Goal: Task Accomplishment & Management: Complete application form

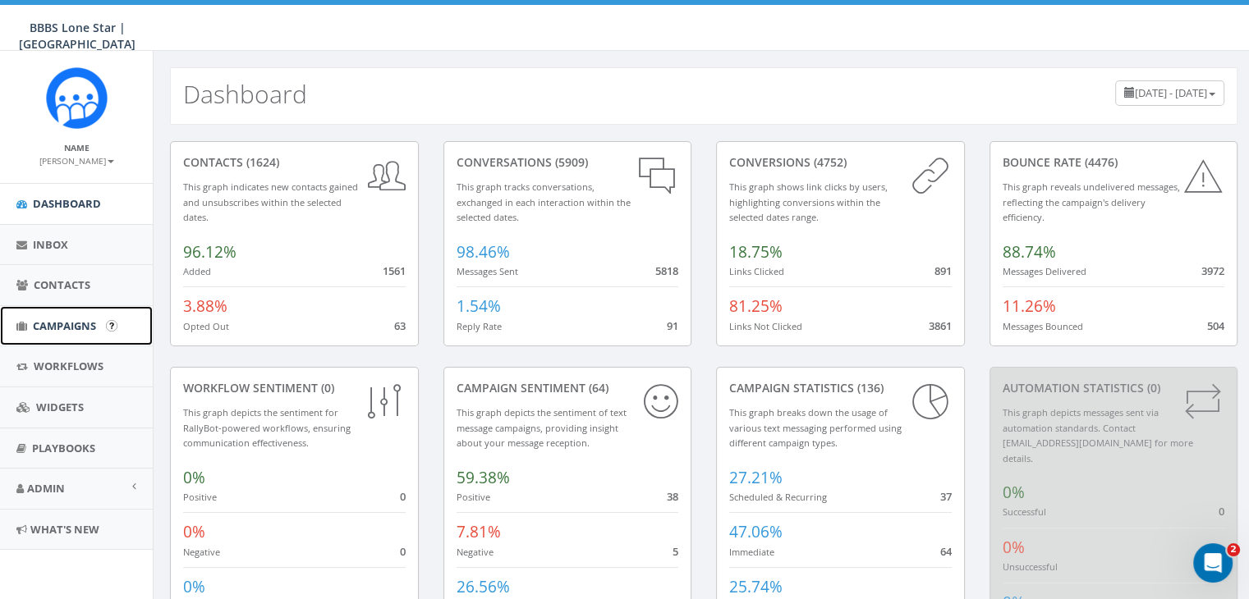
click at [61, 321] on span "Campaigns" at bounding box center [64, 326] width 63 height 15
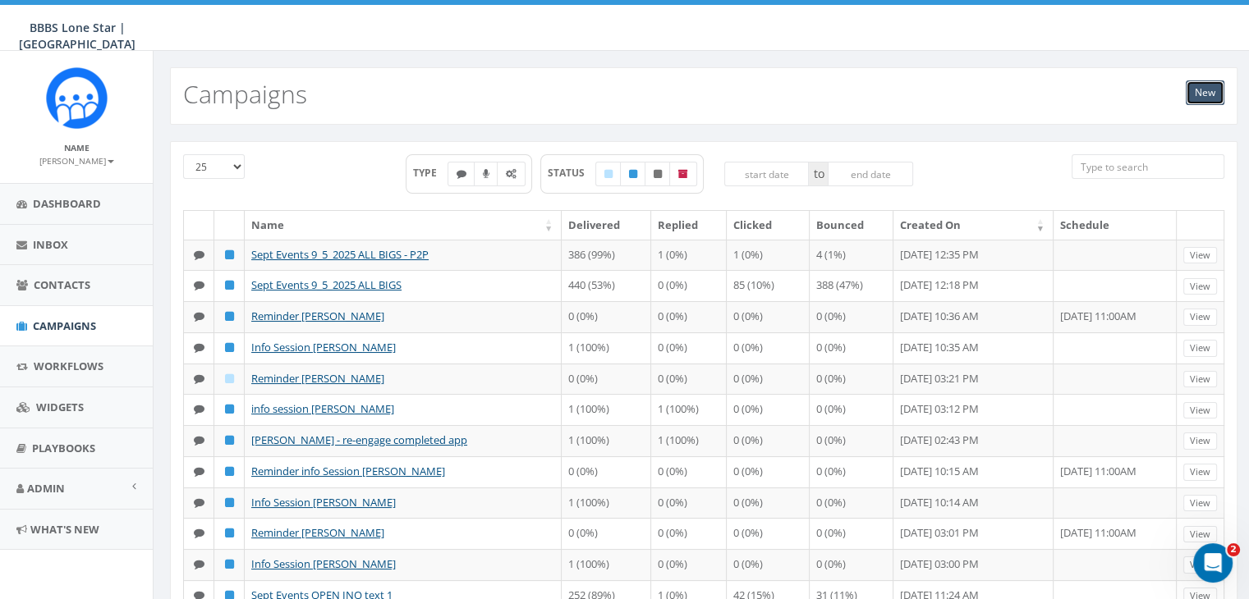
click at [1207, 98] on link "New" at bounding box center [1205, 92] width 39 height 25
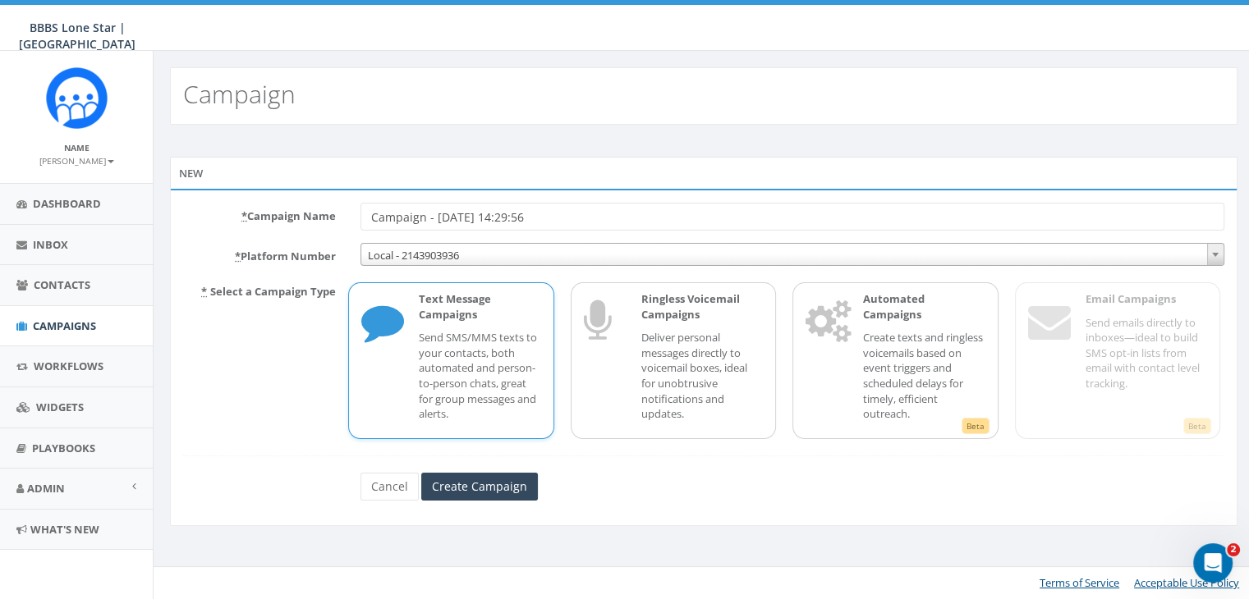
drag, startPoint x: 579, startPoint y: 218, endPoint x: 325, endPoint y: 207, distance: 254.0
click at [325, 207] on div "* Campaign Name Campaign - 09/05/2025, 14:29:56" at bounding box center [704, 217] width 1066 height 28
type input "Sydney Arnao Info Session"
click at [511, 478] on input "Create Campaign" at bounding box center [479, 487] width 117 height 28
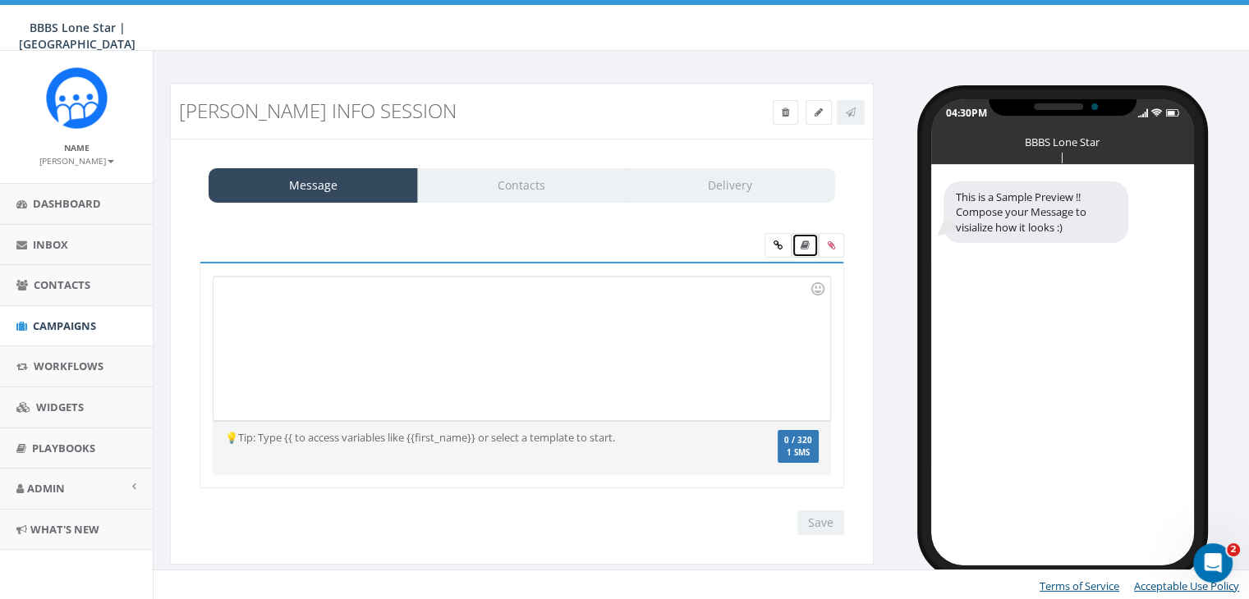
click at [798, 242] on link at bounding box center [805, 245] width 27 height 25
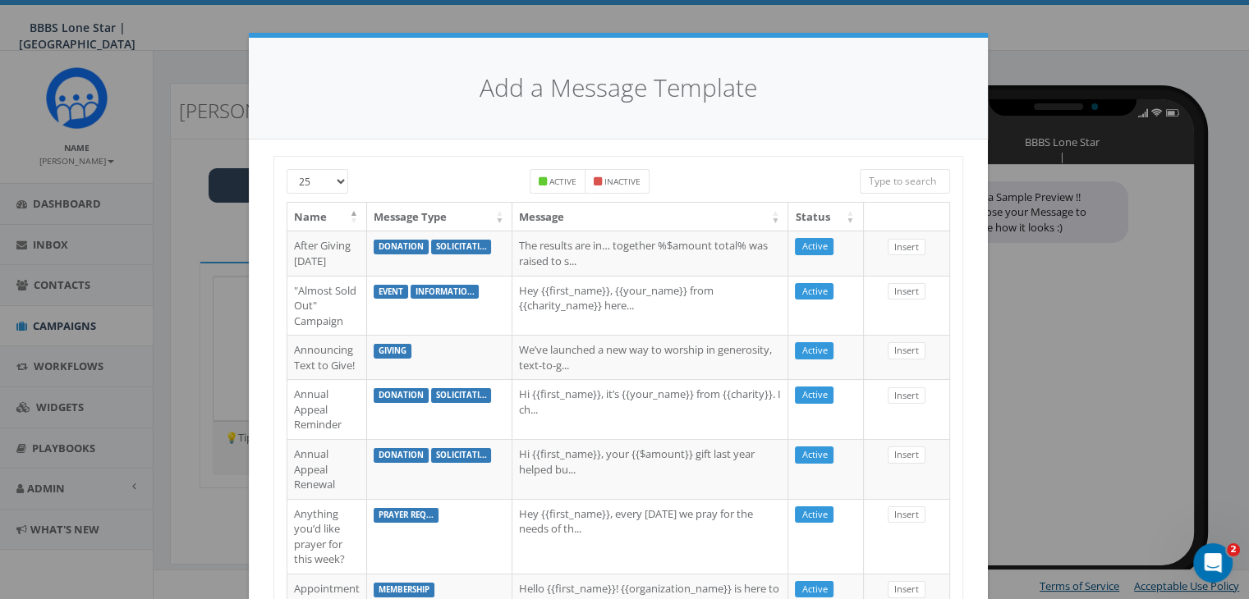
click at [897, 182] on input "search" at bounding box center [905, 181] width 90 height 25
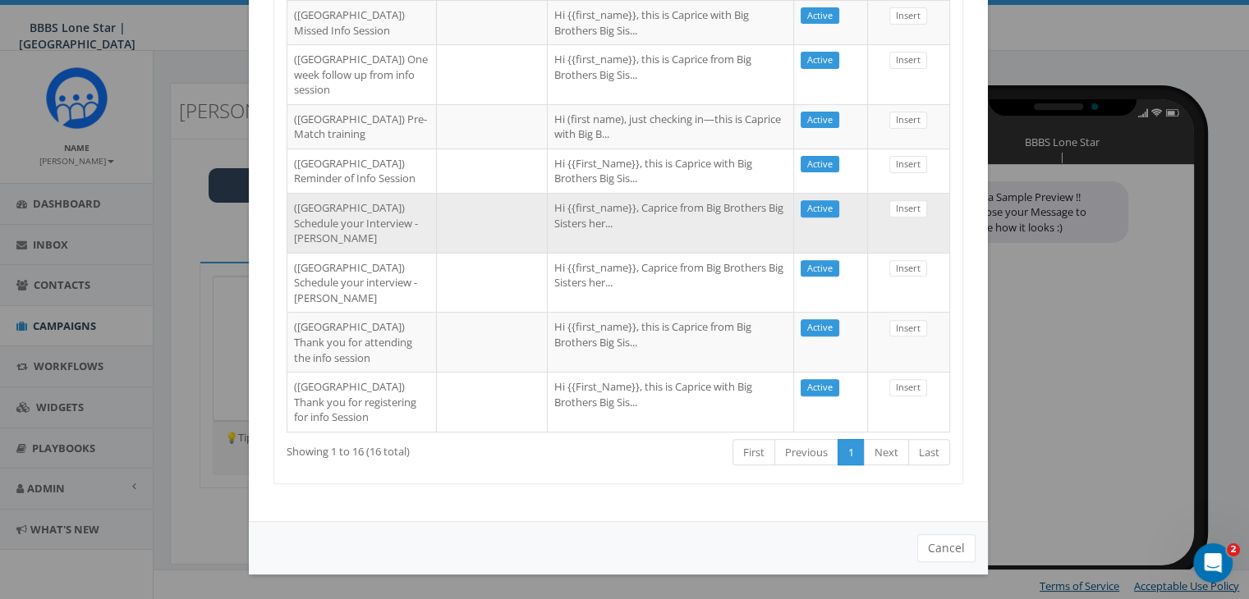
scroll to position [948, 0]
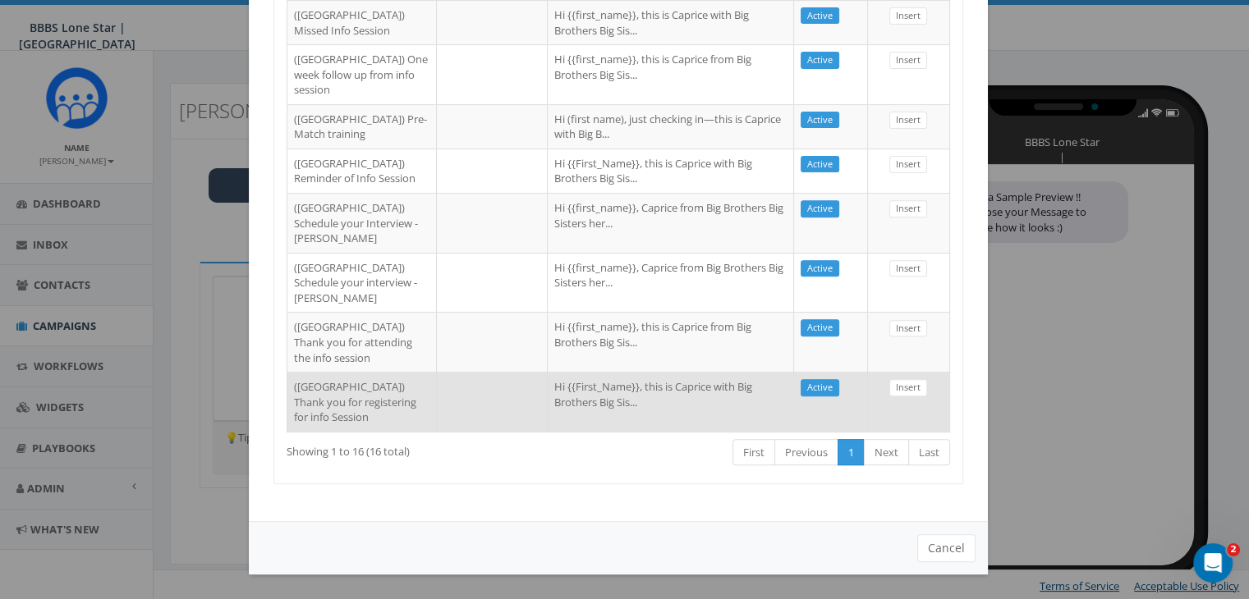
type input "Dallas"
click at [560, 385] on td "Hi {{First_Name}}, this is Caprice with Big Brothers Big Sis..." at bounding box center [671, 402] width 246 height 60
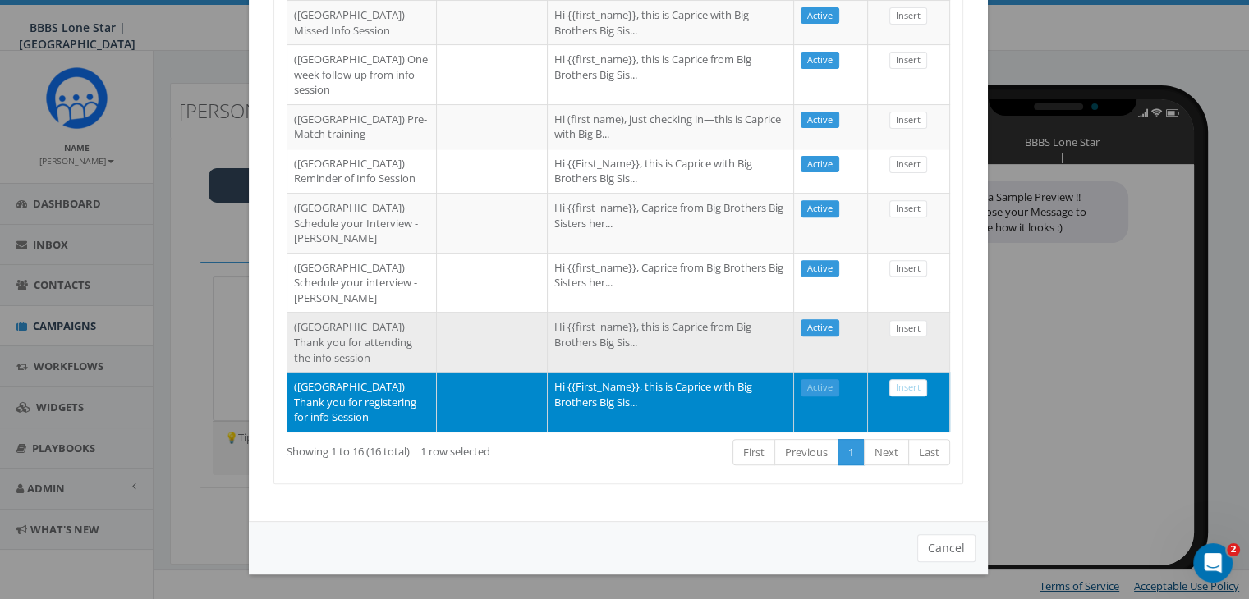
click at [933, 312] on td "Insert" at bounding box center [909, 342] width 82 height 60
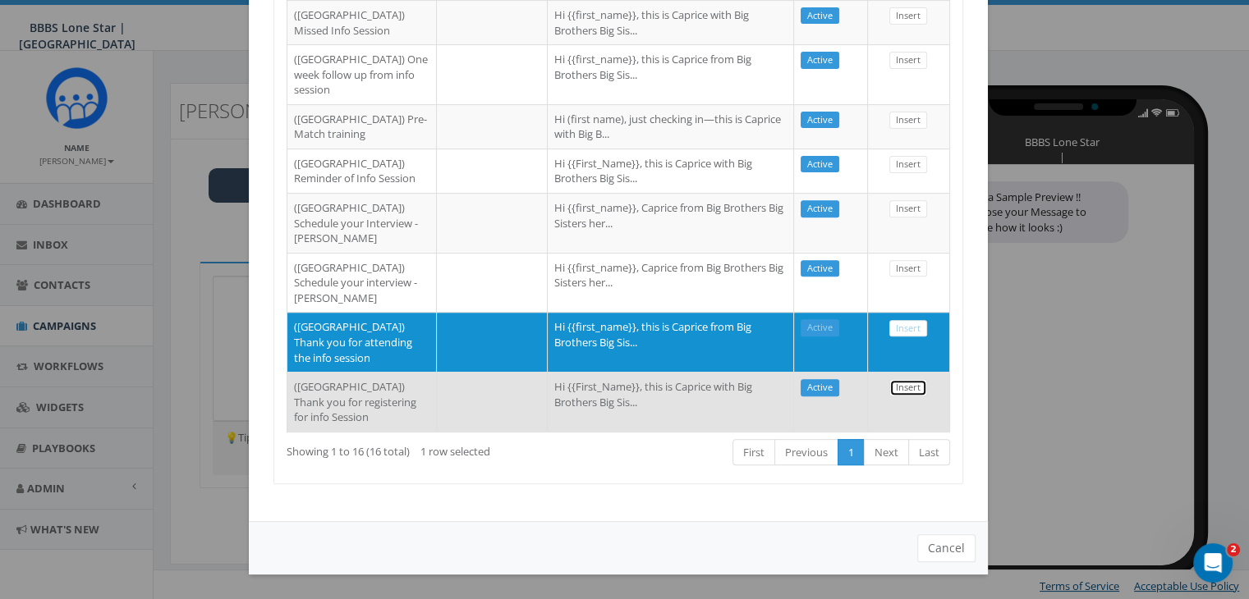
click at [902, 379] on link "Insert" at bounding box center [908, 387] width 38 height 17
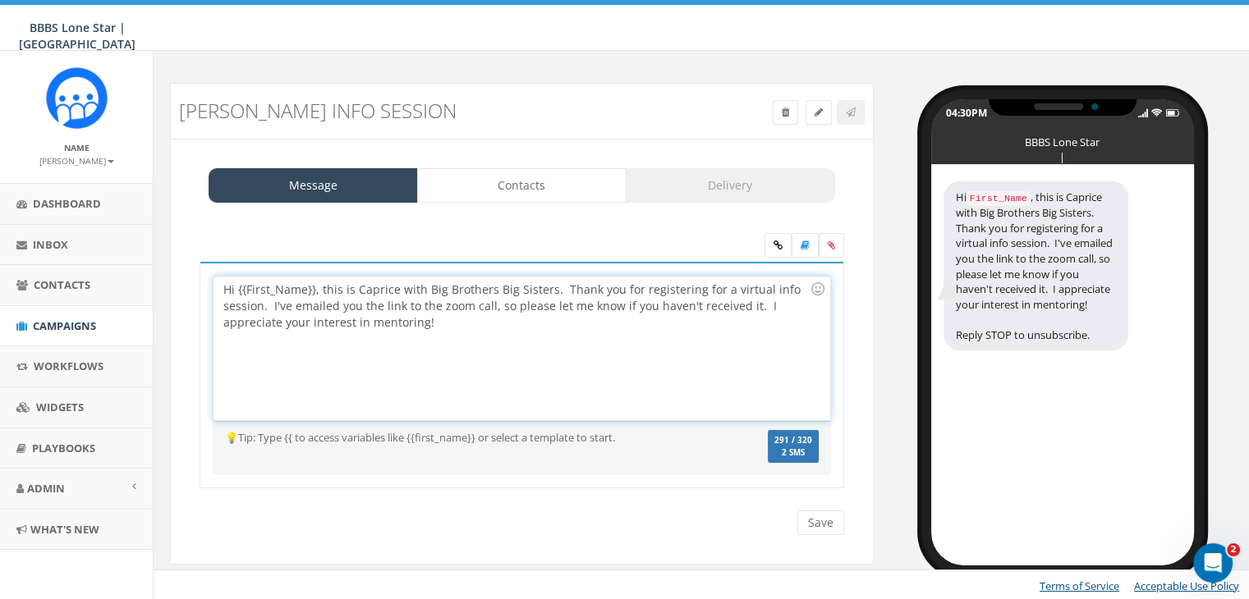
click at [312, 283] on div "Hi {{First_Name}}, this is Caprice with Big Brothers Big Sisters. Thank you for…" at bounding box center [522, 349] width 616 height 144
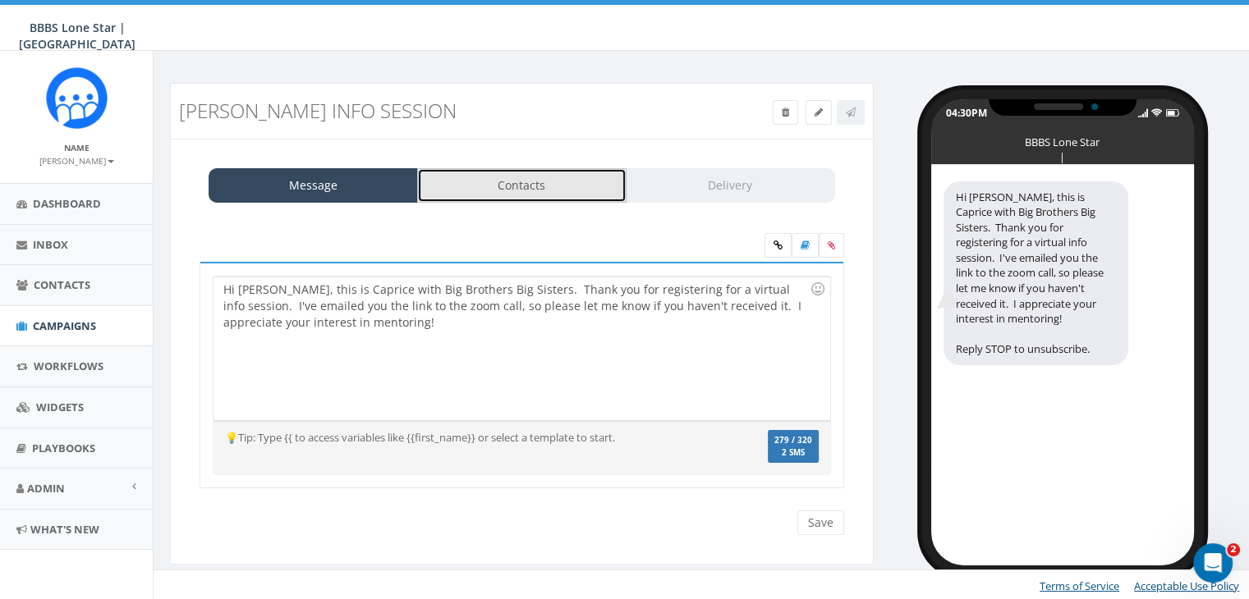
click at [539, 181] on link "Contacts" at bounding box center [521, 185] width 209 height 34
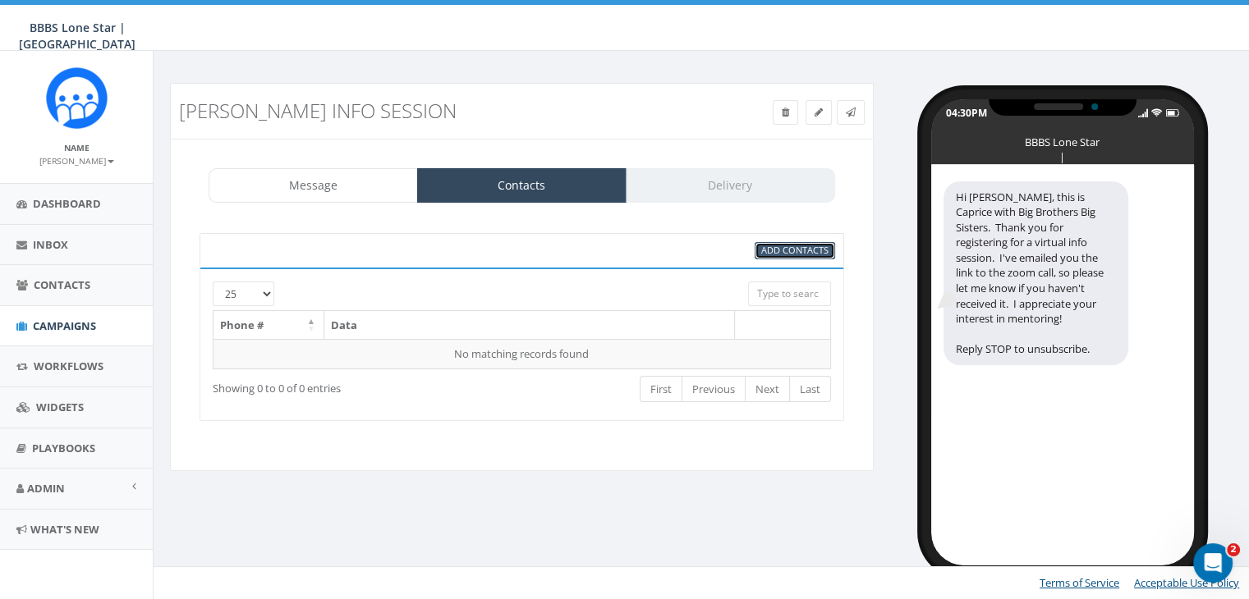
click at [776, 246] on span "Add Contacts" at bounding box center [794, 250] width 67 height 12
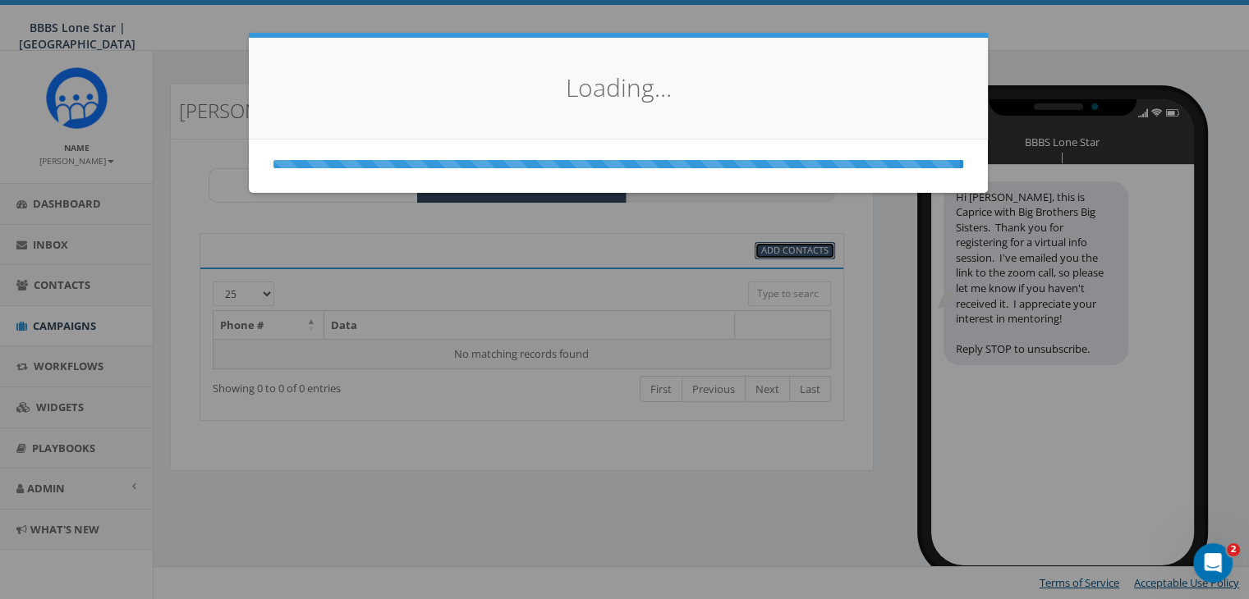
scroll to position [0, 0]
select select
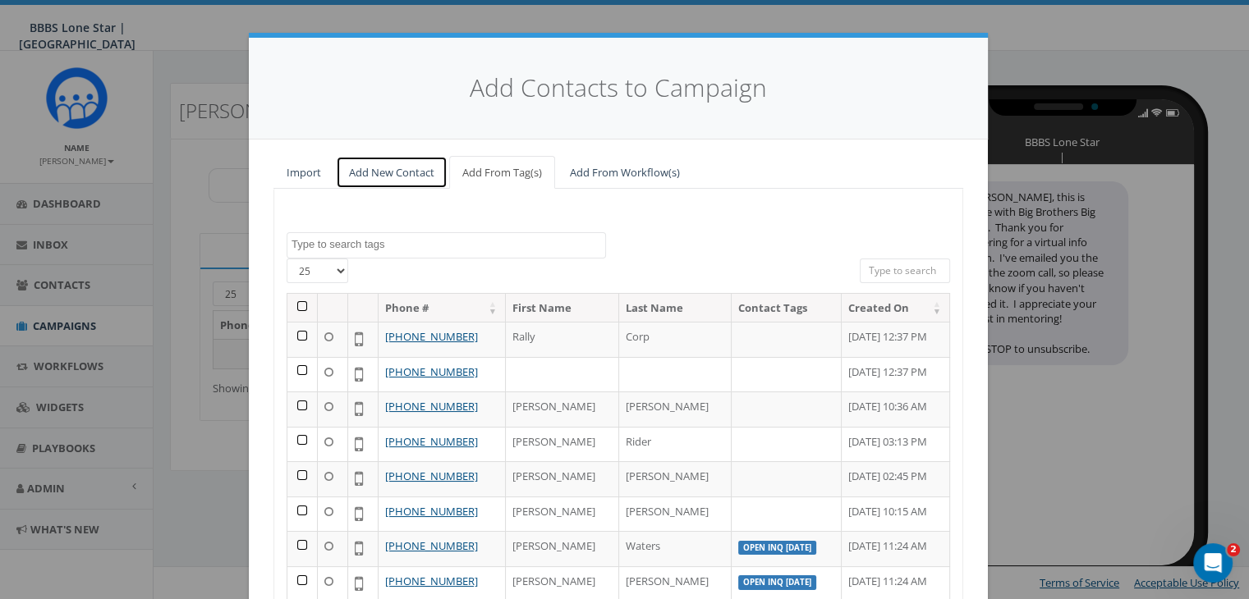
click at [396, 170] on link "Add New Contact" at bounding box center [392, 173] width 112 height 34
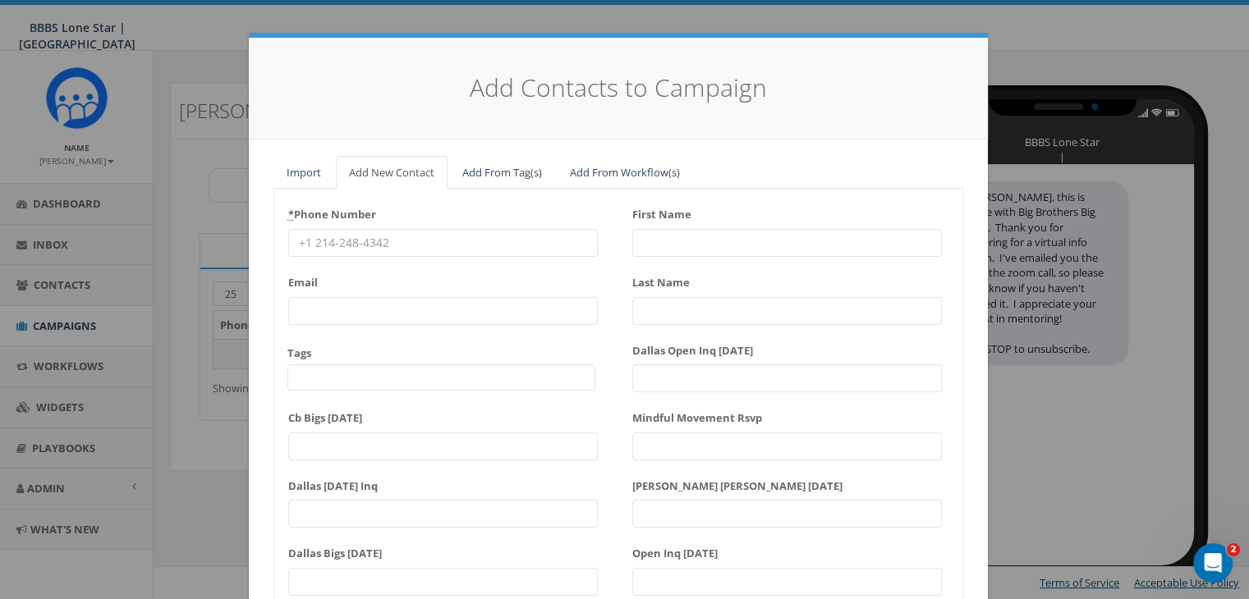
click at [314, 234] on input "* Phone Number" at bounding box center [443, 243] width 310 height 28
paste input "336-937-2431"
type input "336-937-2431"
click at [653, 242] on input "First Name" at bounding box center [787, 243] width 310 height 28
type input "S"
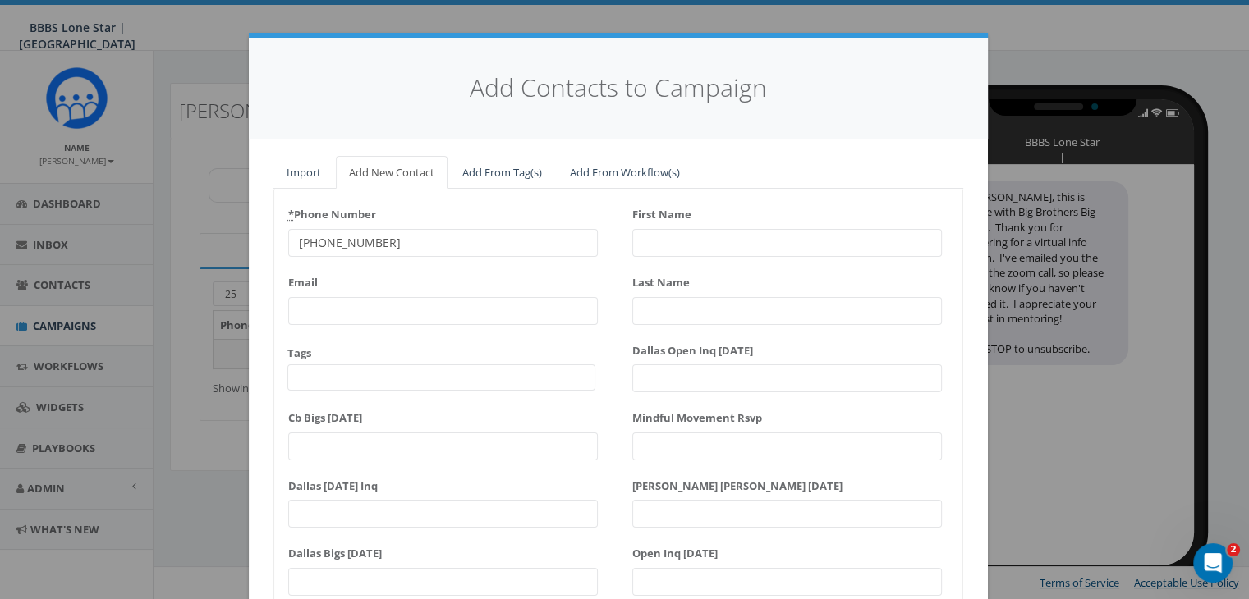
type input "y"
type input "d"
type input "Sydney"
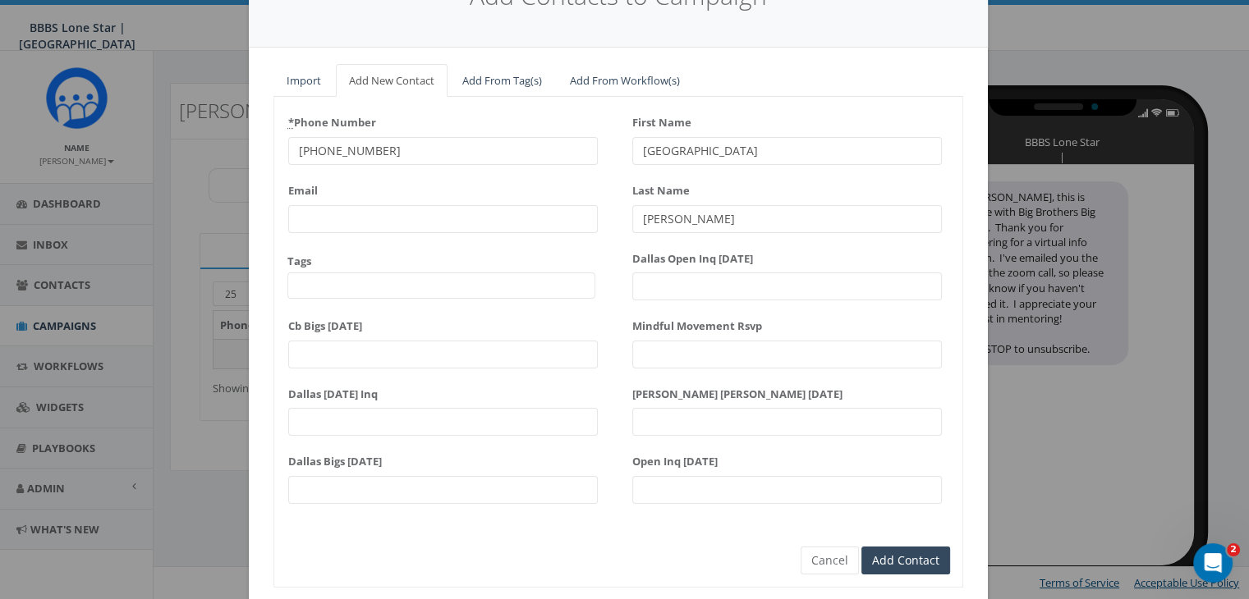
scroll to position [141, 0]
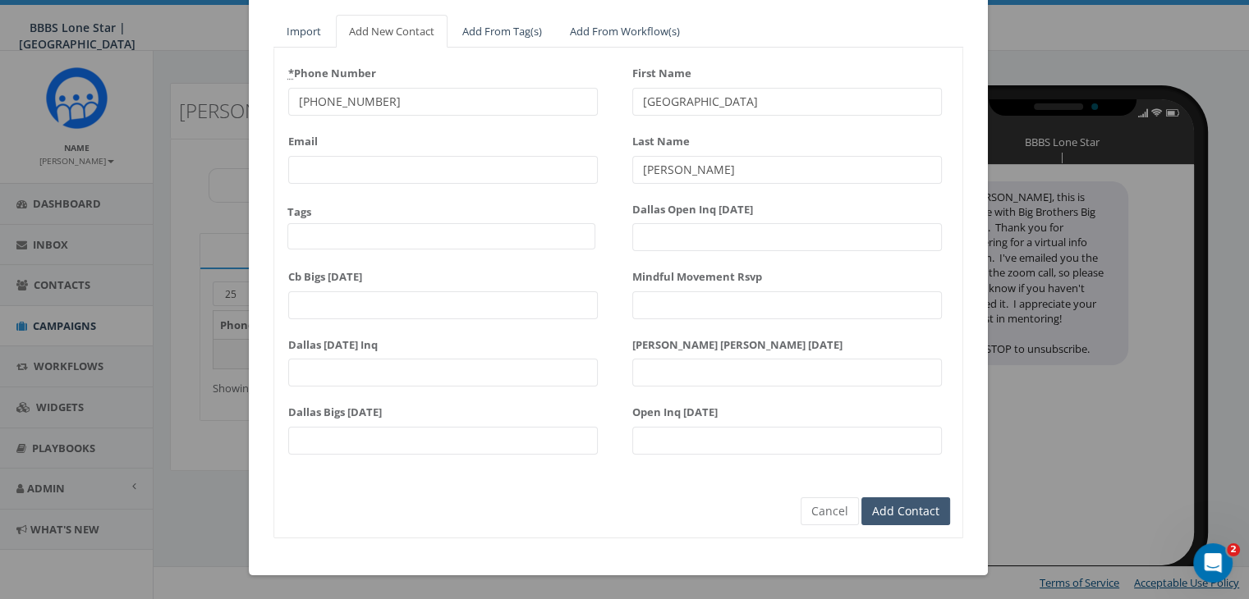
type input "Arnao"
click at [936, 503] on input "Add Contact" at bounding box center [905, 512] width 89 height 28
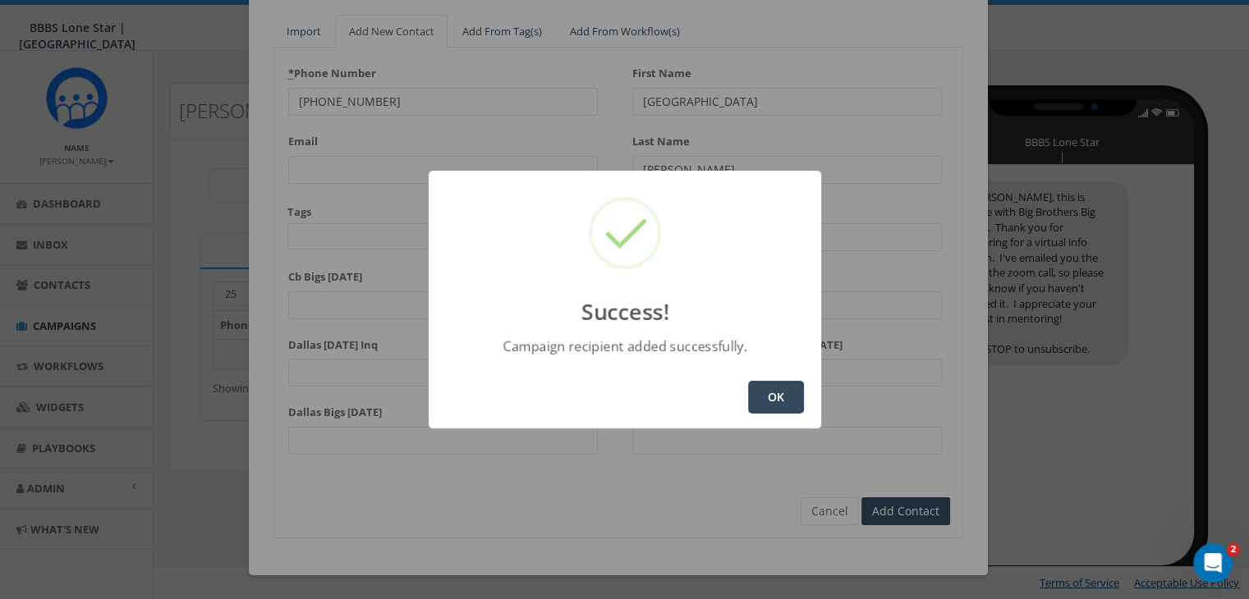
click at [767, 403] on button "OK" at bounding box center [776, 397] width 56 height 33
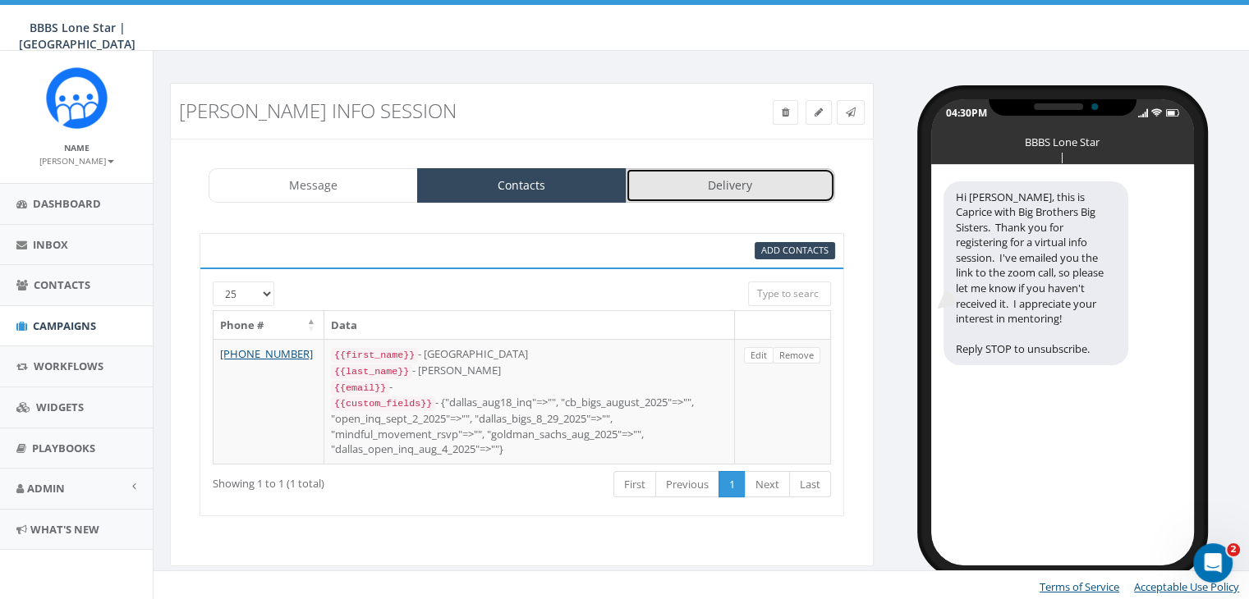
click at [731, 186] on link "Delivery" at bounding box center [730, 185] width 209 height 34
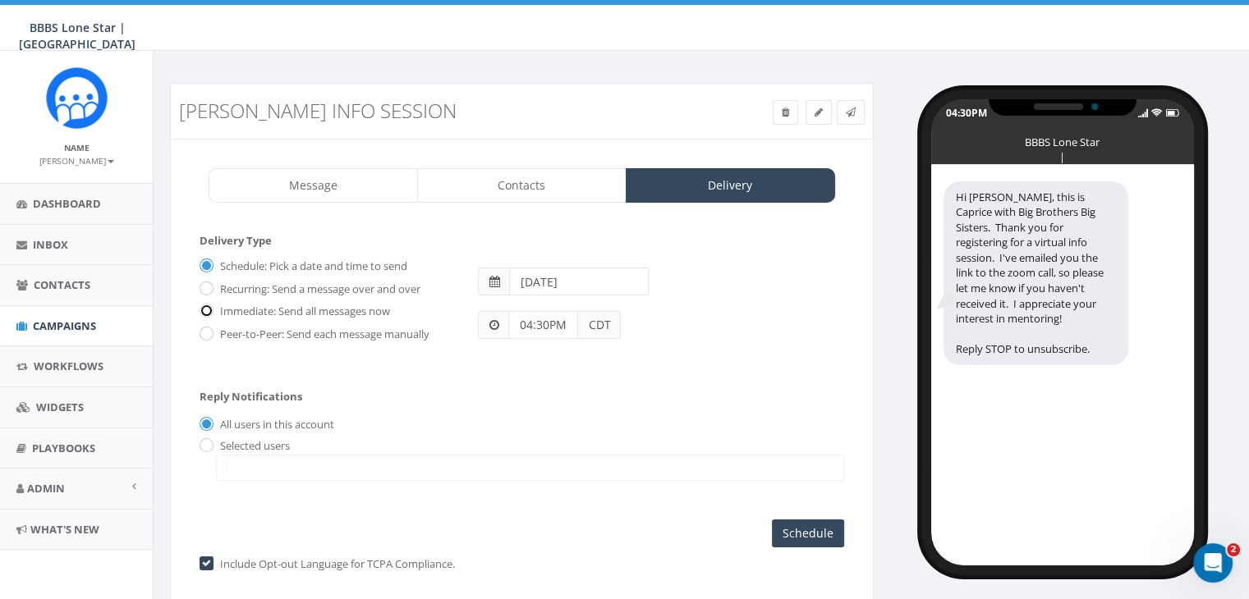
click at [209, 308] on input "Immediate: Send all messages now" at bounding box center [205, 312] width 11 height 11
radio input "true"
click at [207, 444] on input "radio" at bounding box center [205, 446] width 11 height 11
radio input "true"
click at [237, 462] on span at bounding box center [530, 468] width 628 height 26
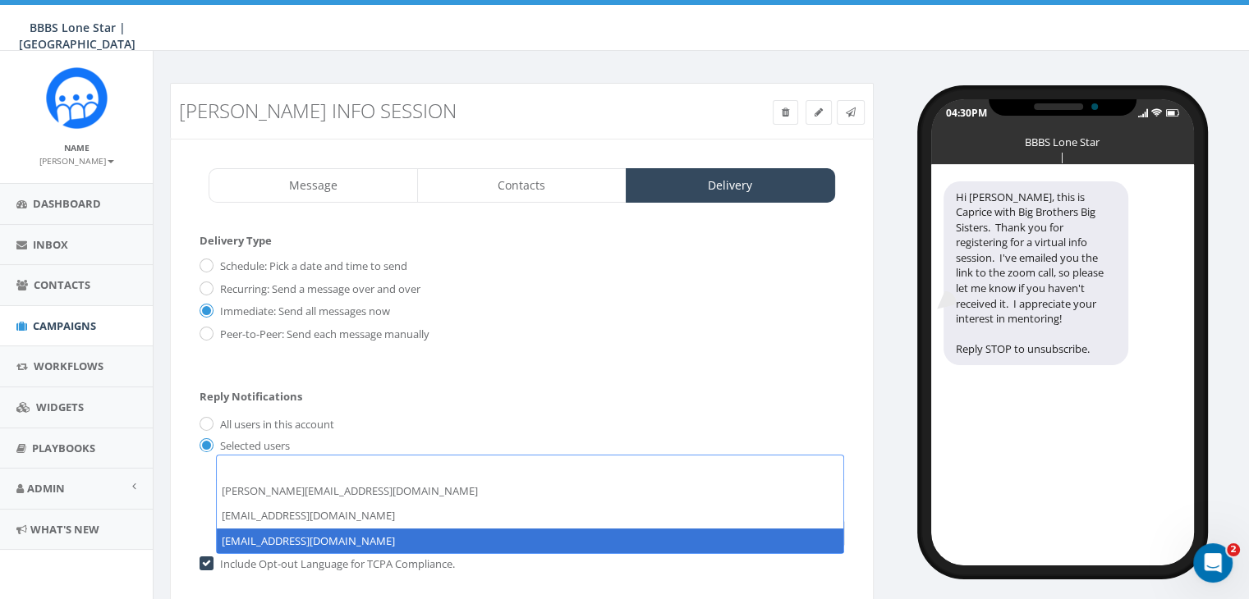
select select "1730"
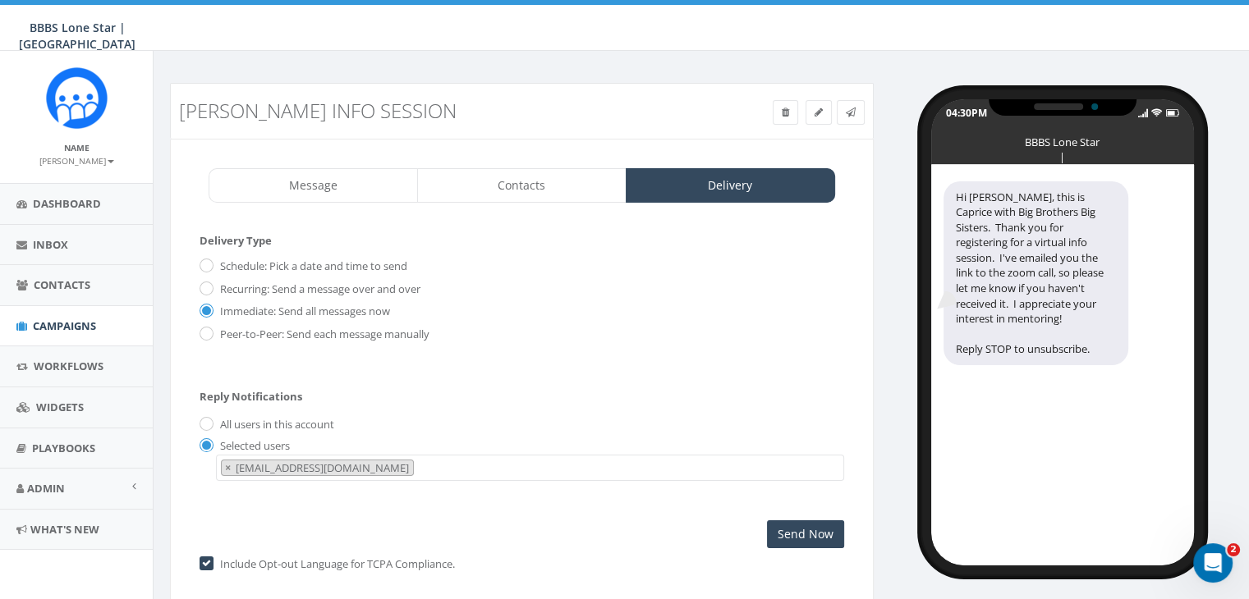
scroll to position [33, 0]
click at [812, 526] on input "Send Now" at bounding box center [805, 535] width 77 height 28
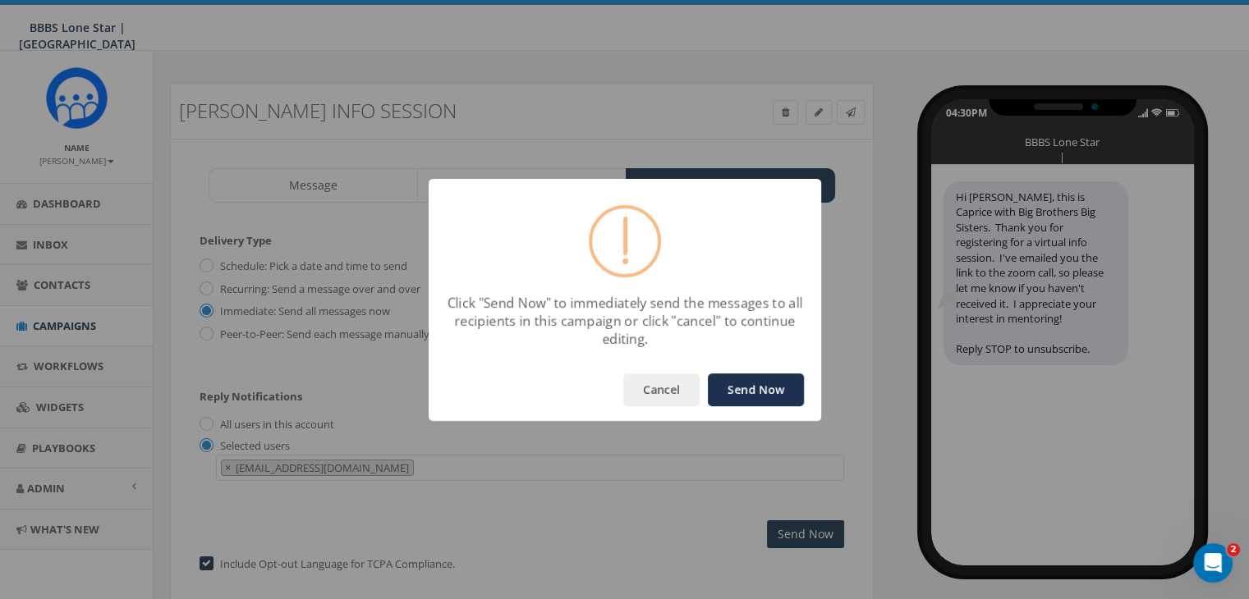
click at [755, 374] on button "Send Now" at bounding box center [756, 390] width 96 height 33
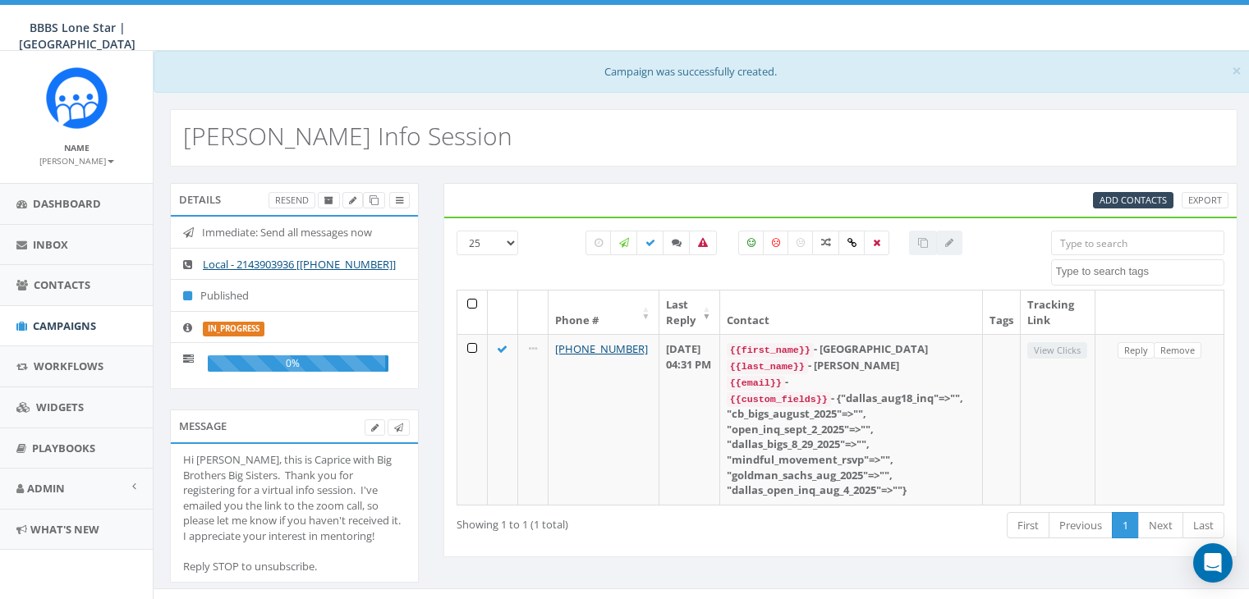
select select
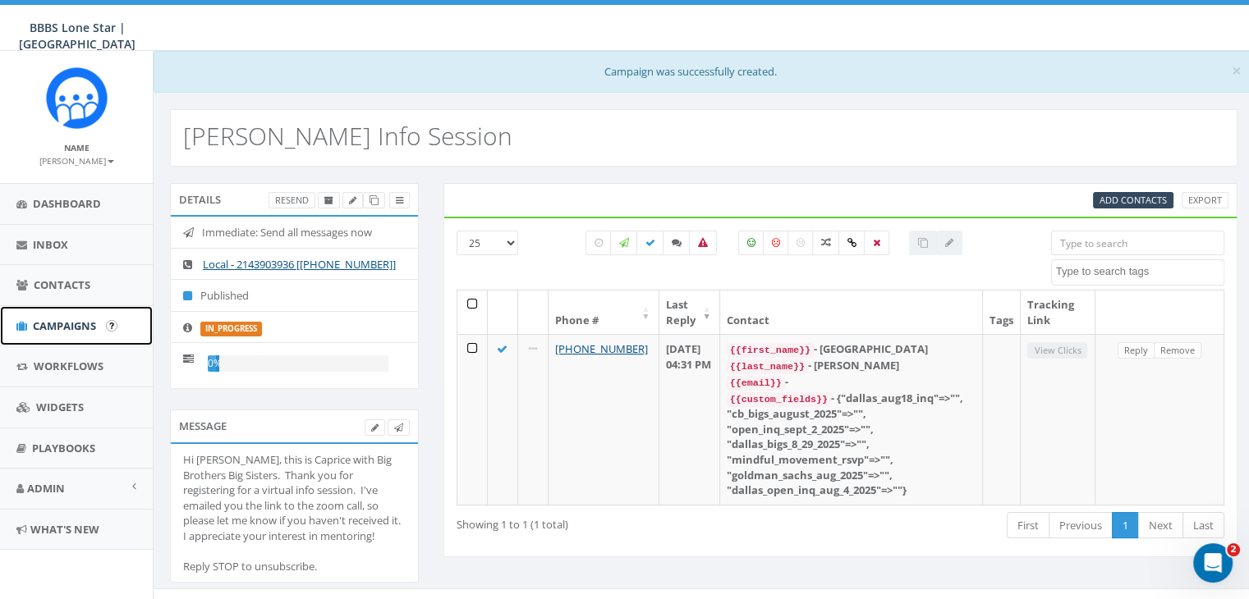
click at [69, 328] on span "Campaigns" at bounding box center [64, 326] width 63 height 15
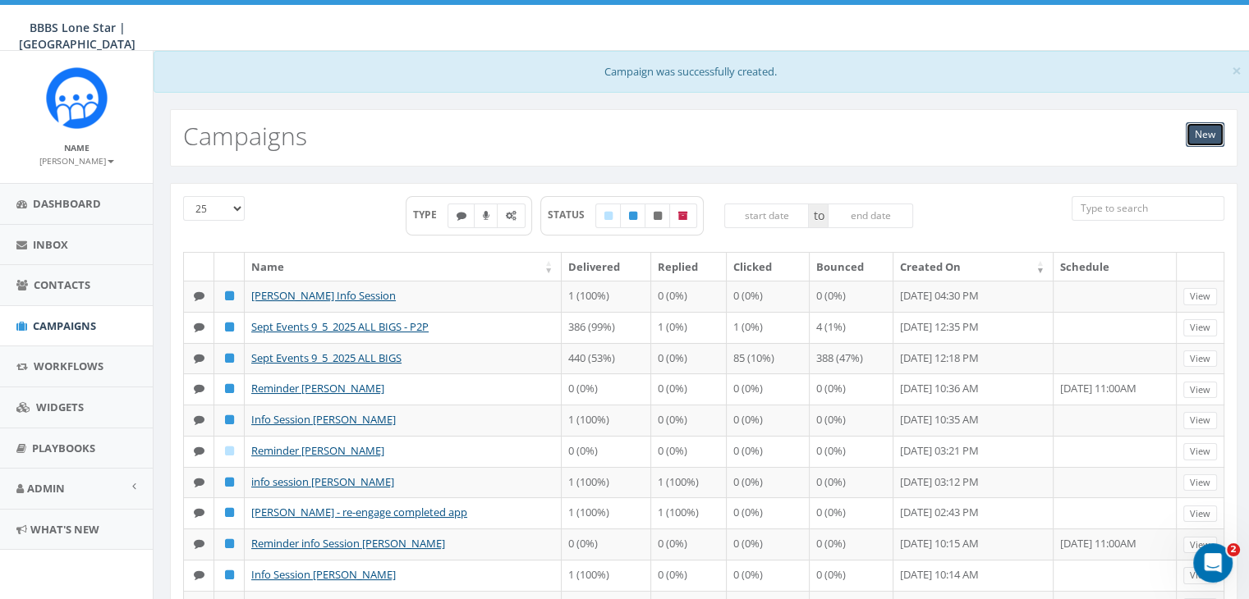
click at [1196, 139] on link "New" at bounding box center [1205, 134] width 39 height 25
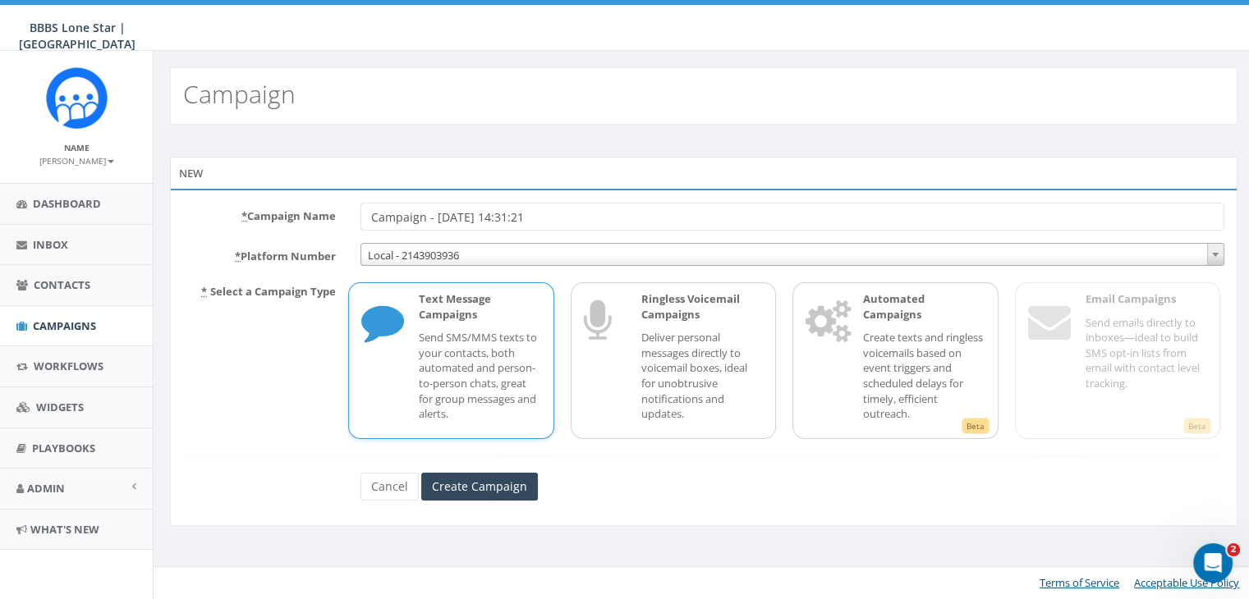
drag, startPoint x: 563, startPoint y: 222, endPoint x: 282, endPoint y: 223, distance: 280.9
click at [282, 224] on div "* Campaign Name Campaign - [DATE] 14:31:21" at bounding box center [704, 217] width 1066 height 28
type input "Reminder [PERSON_NAME]"
click at [507, 477] on input "Create Campaign" at bounding box center [479, 487] width 117 height 28
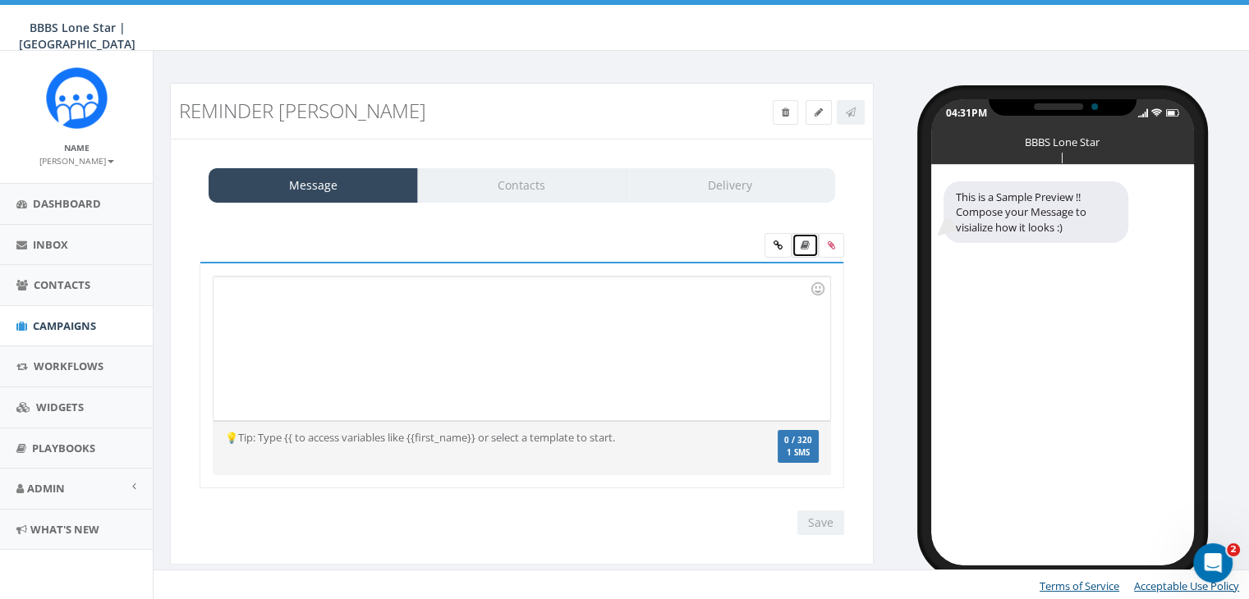
click at [806, 237] on link at bounding box center [805, 245] width 27 height 25
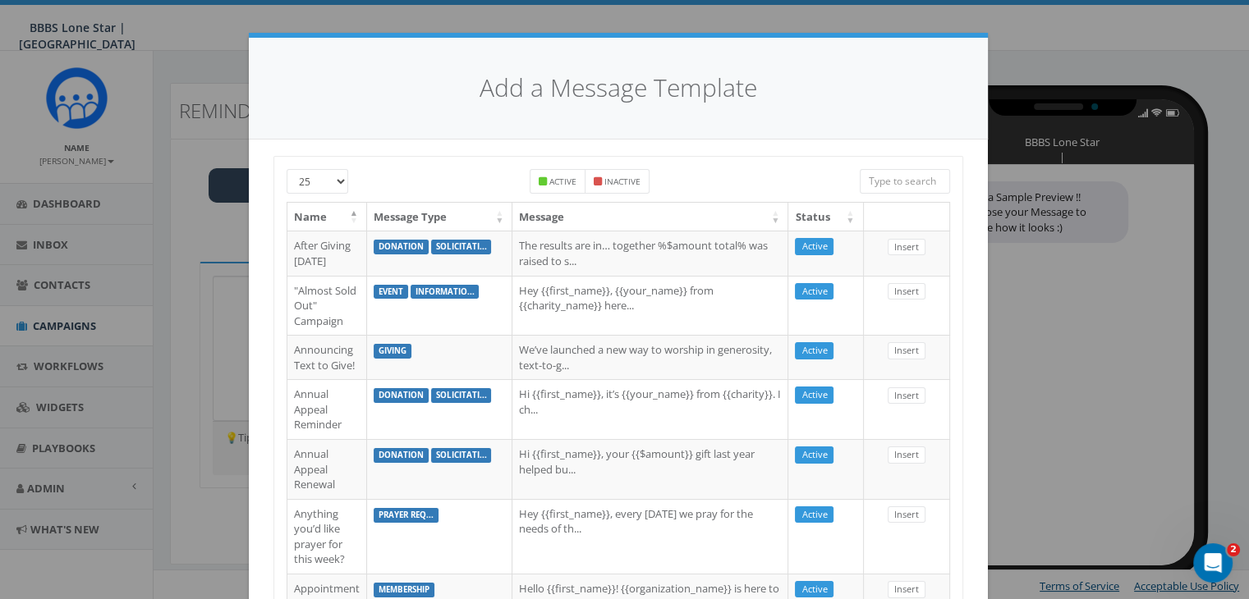
click at [923, 175] on input "search" at bounding box center [905, 181] width 90 height 25
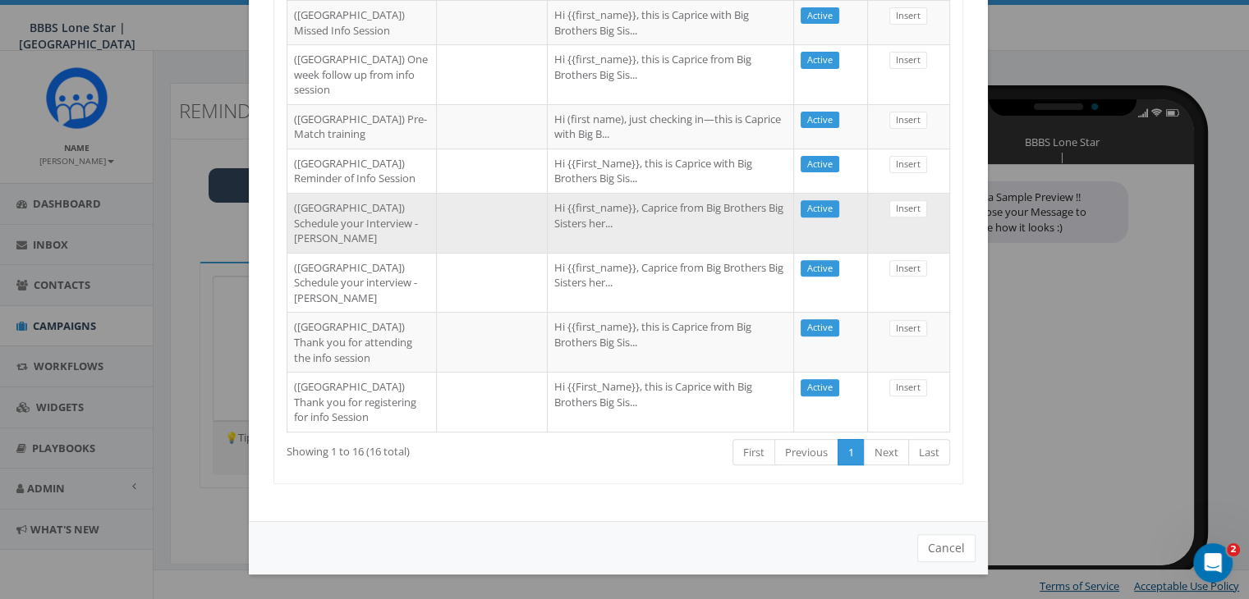
scroll to position [657, 0]
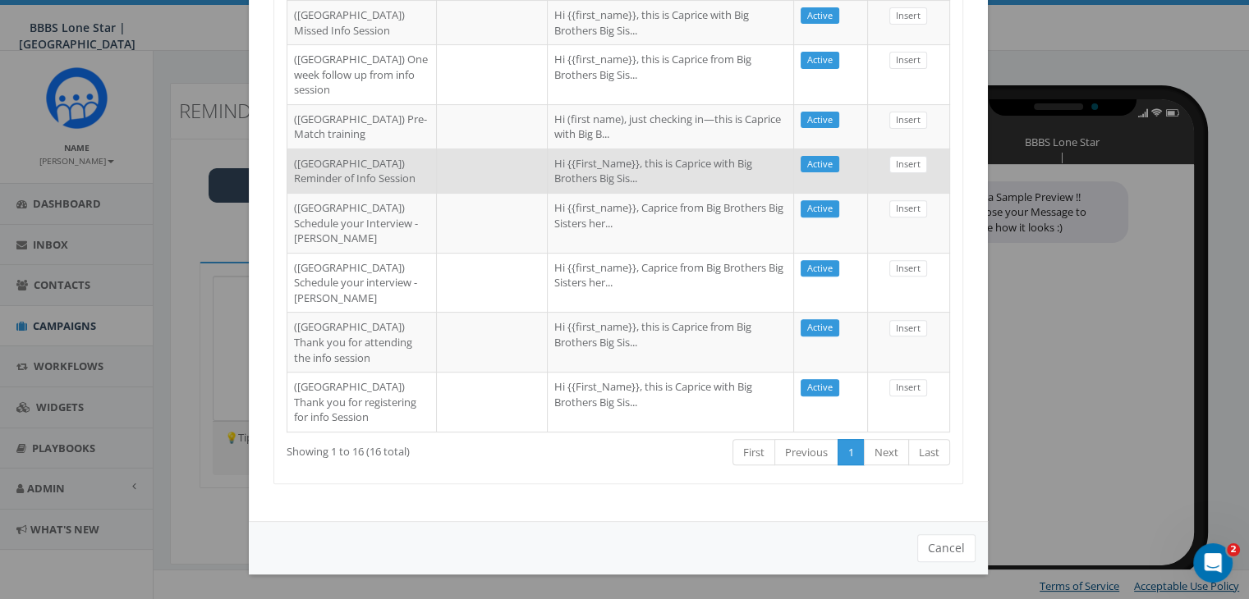
type input "Dallas"
click at [575, 193] on td "Hi {{First_Name}}, this is Caprice with Big Brothers Big Sis..." at bounding box center [671, 171] width 246 height 44
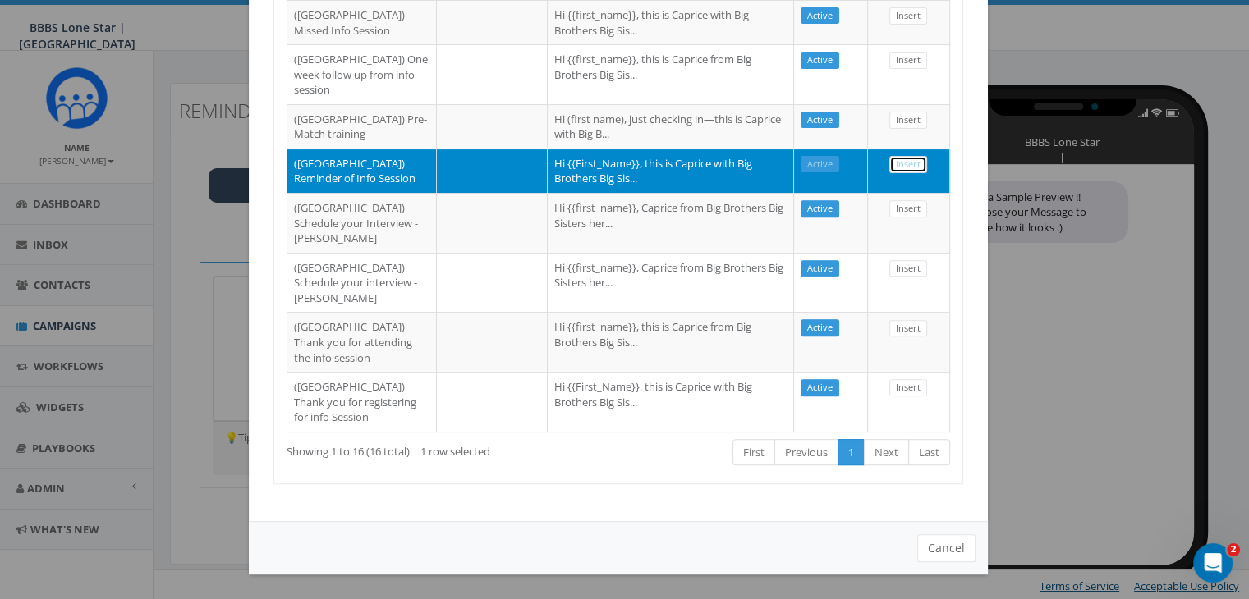
click at [896, 173] on link "Insert" at bounding box center [908, 164] width 38 height 17
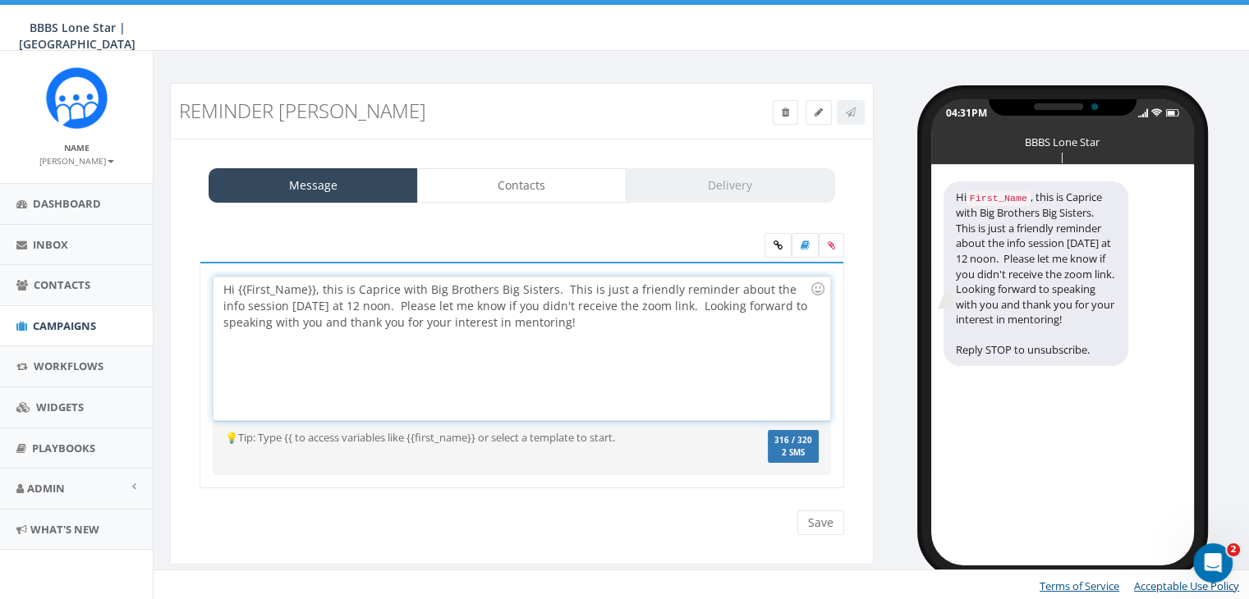
click at [312, 288] on div "Hi {{First_Name}}, this is Caprice with Big Brothers Big Sisters. This is just …" at bounding box center [522, 349] width 616 height 144
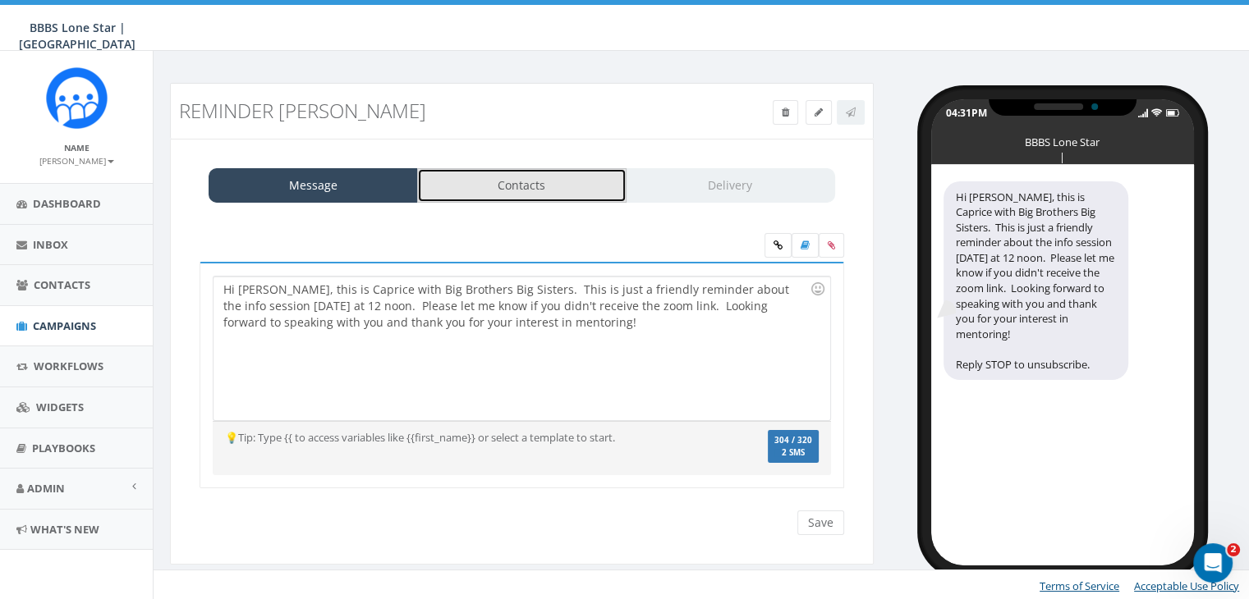
click at [493, 189] on link "Contacts" at bounding box center [521, 185] width 209 height 34
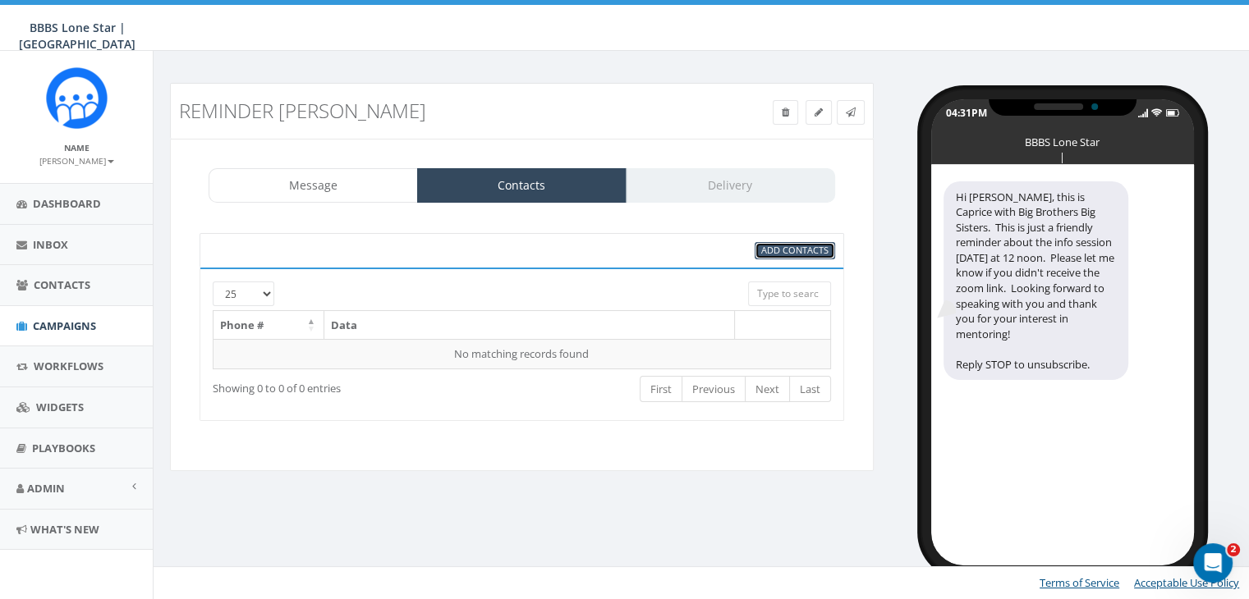
click at [809, 251] on span "Add Contacts" at bounding box center [794, 250] width 67 height 12
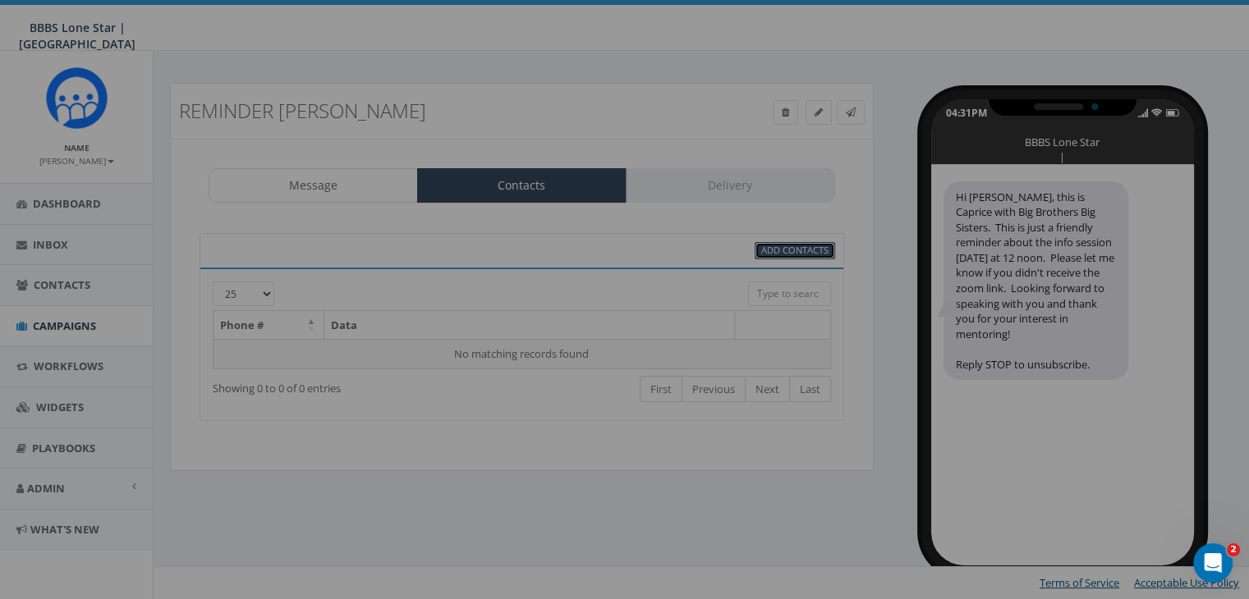
select select
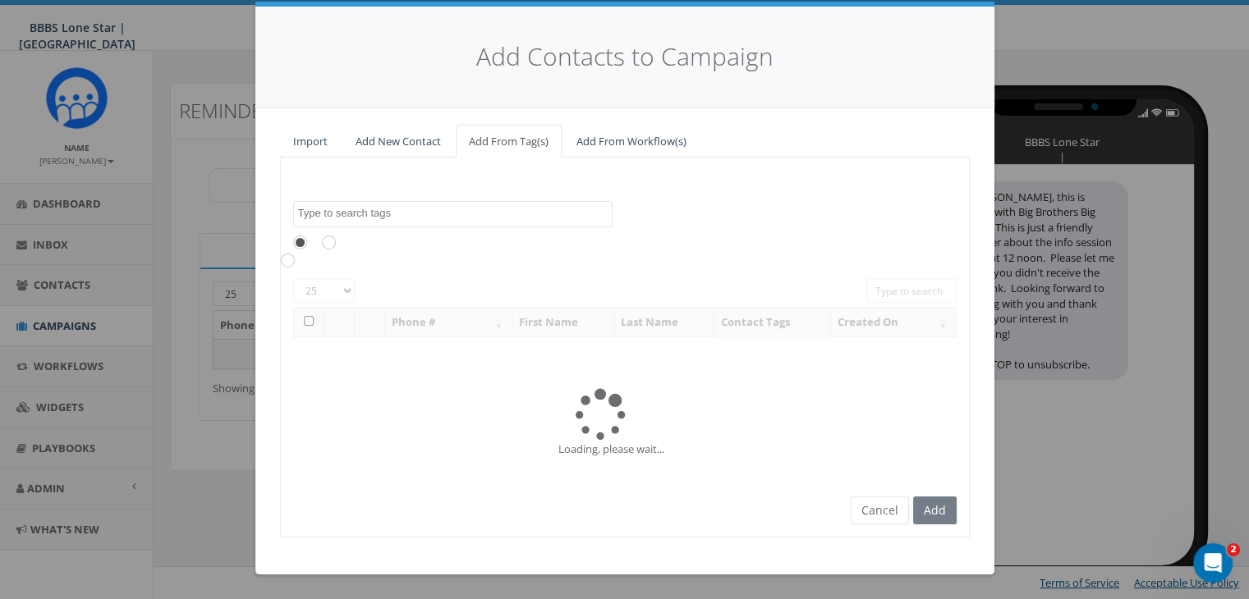
scroll to position [0, 0]
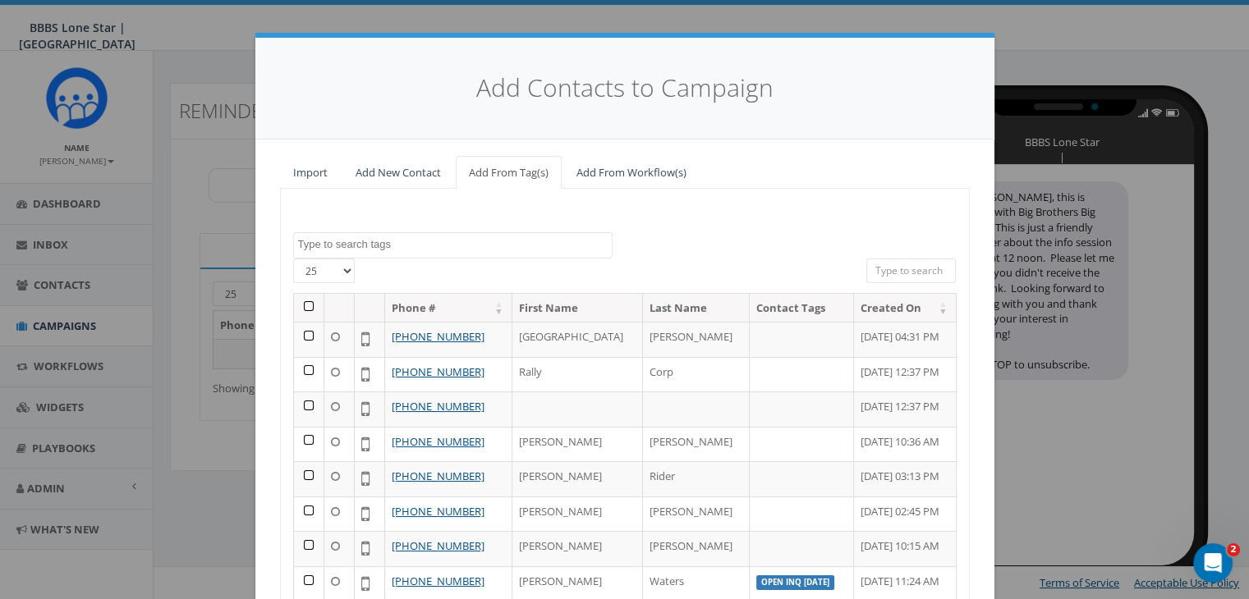
click at [302, 329] on td at bounding box center [309, 339] width 30 height 35
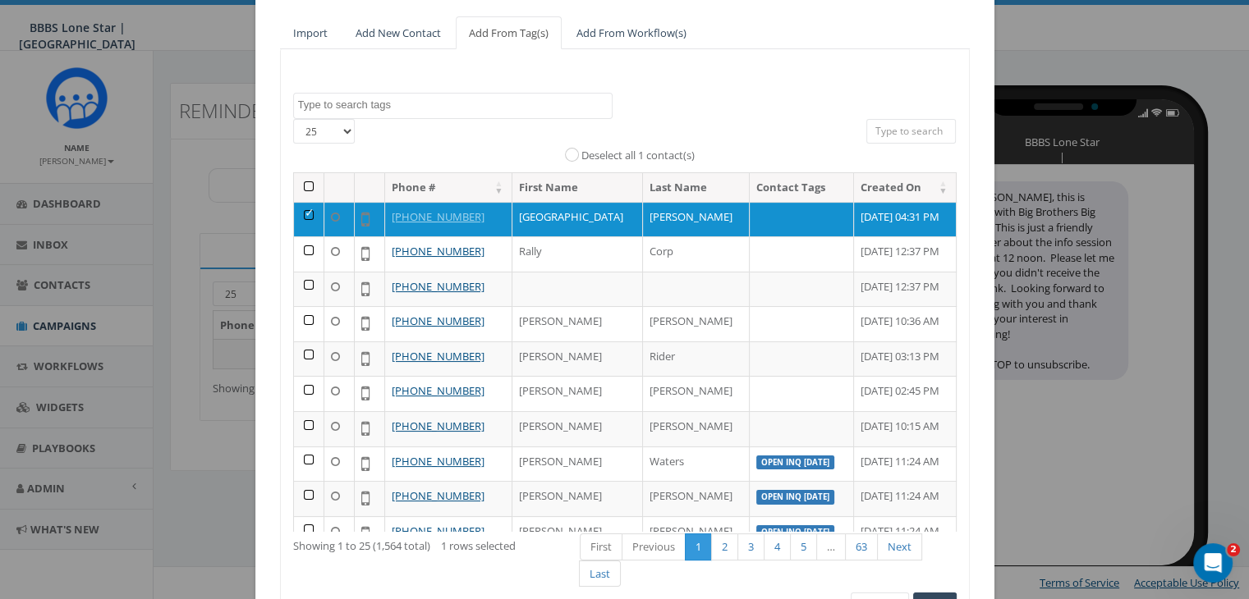
scroll to position [233, 0]
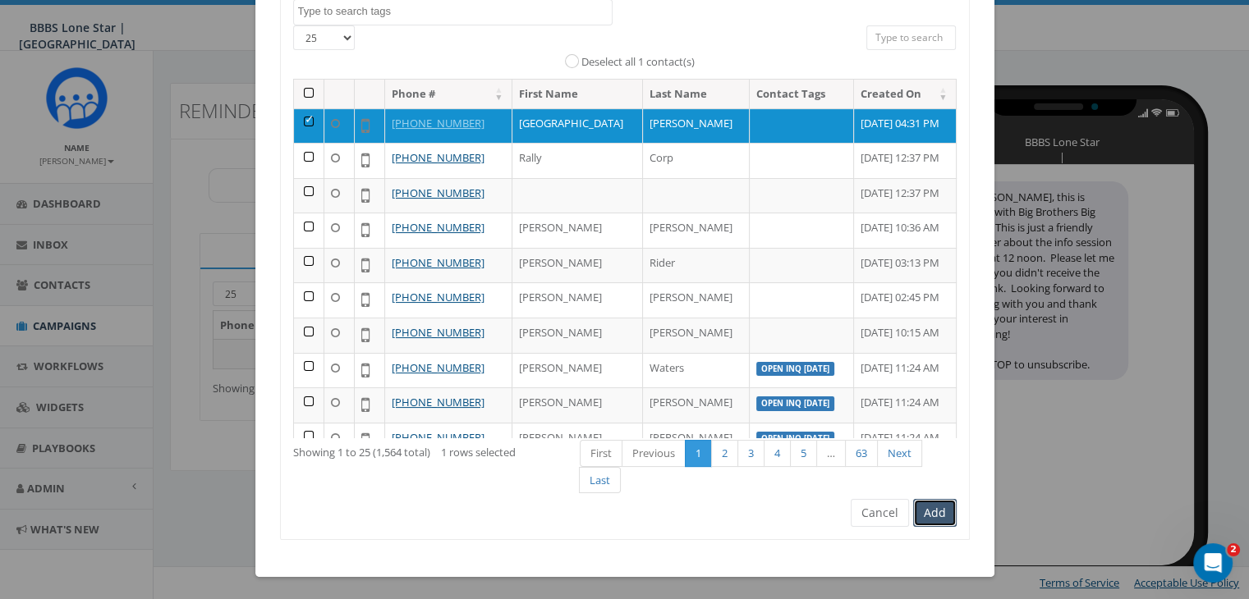
click at [929, 509] on button "Add" at bounding box center [935, 513] width 44 height 28
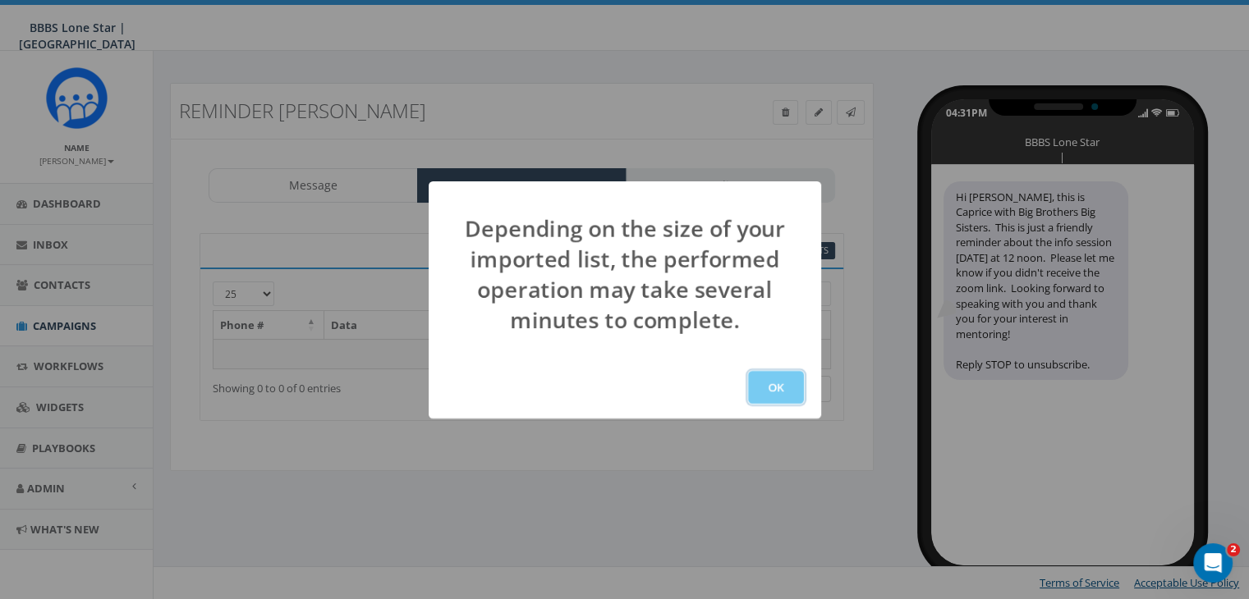
click at [784, 378] on button "OK" at bounding box center [776, 387] width 56 height 33
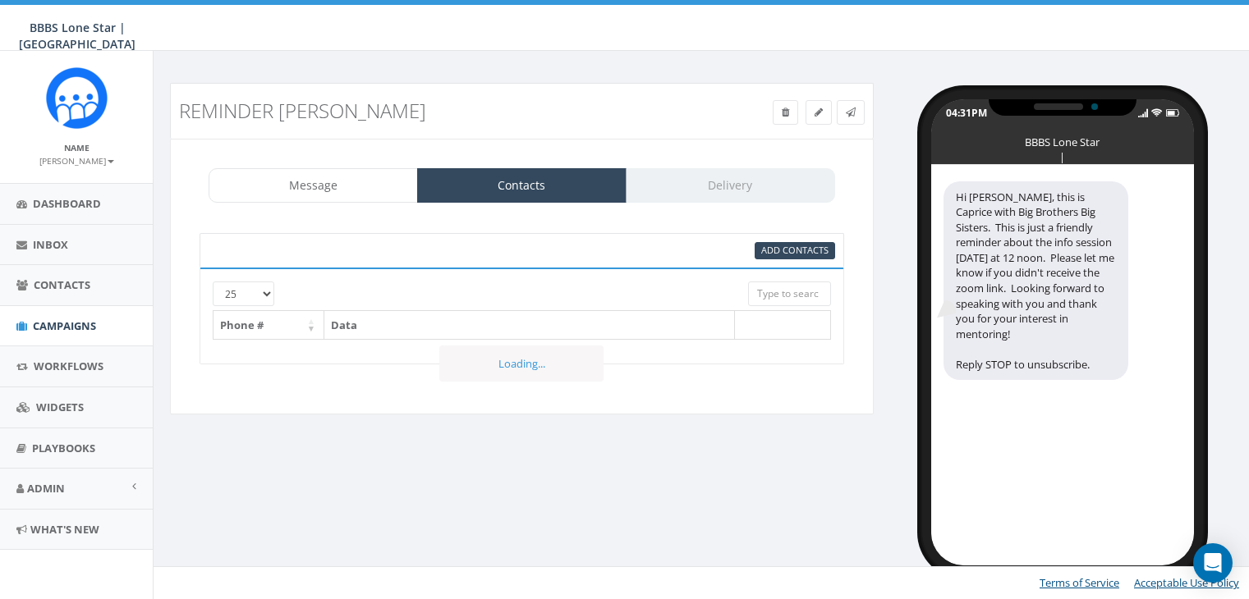
select select
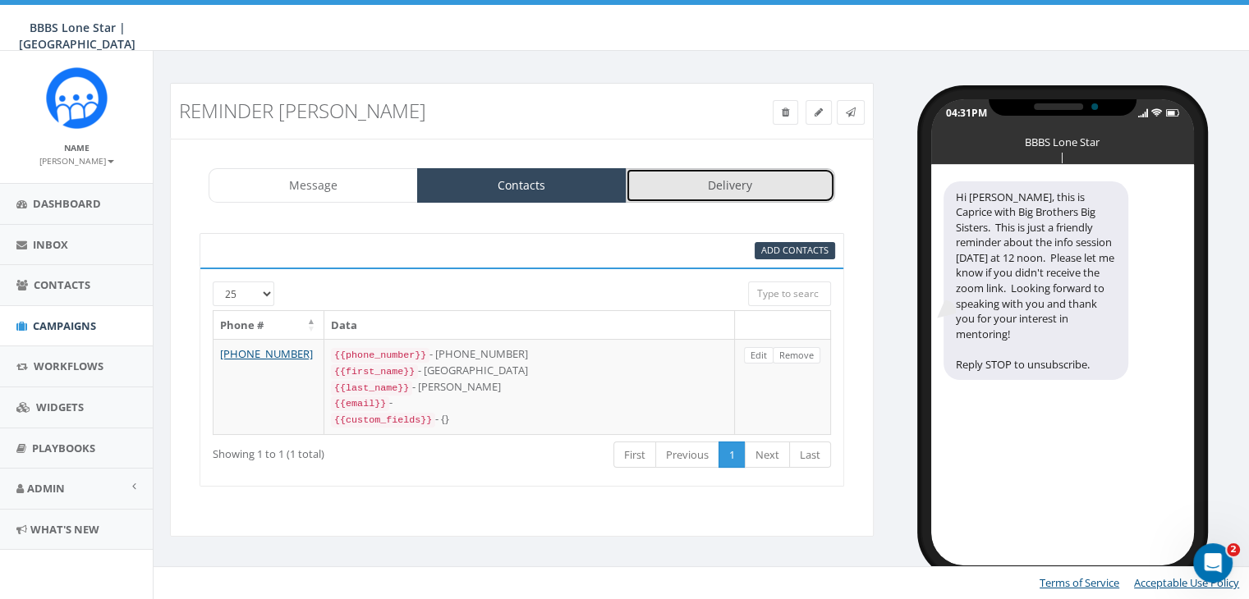
click at [731, 184] on link "Delivery" at bounding box center [730, 185] width 209 height 34
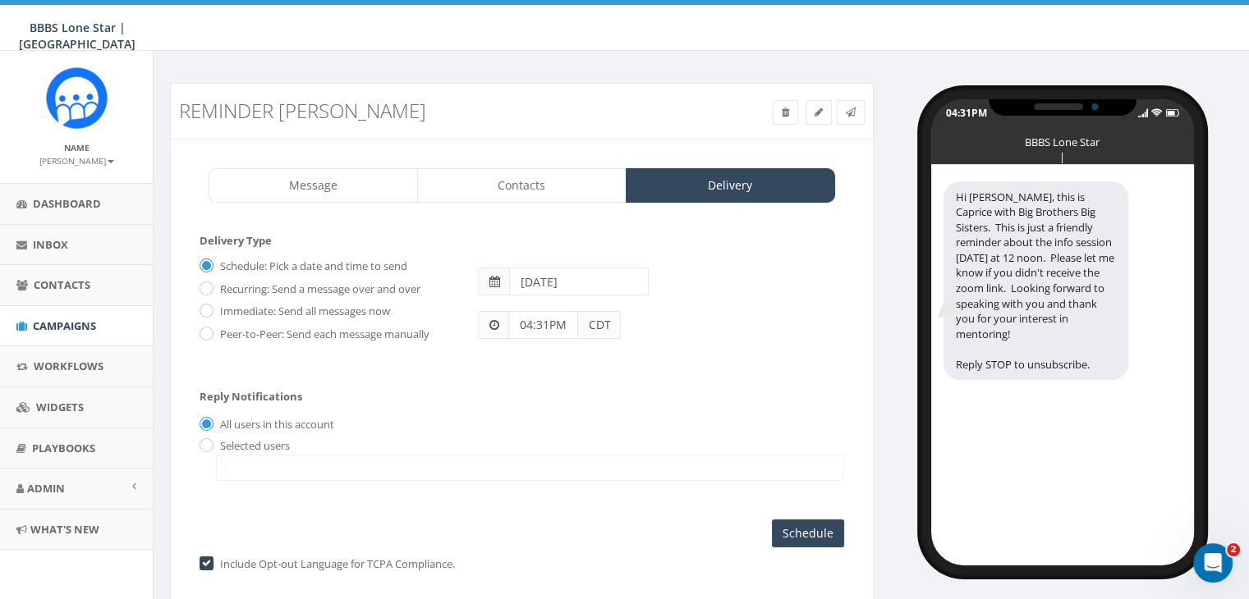
click at [598, 282] on input "[DATE]" at bounding box center [579, 282] width 140 height 28
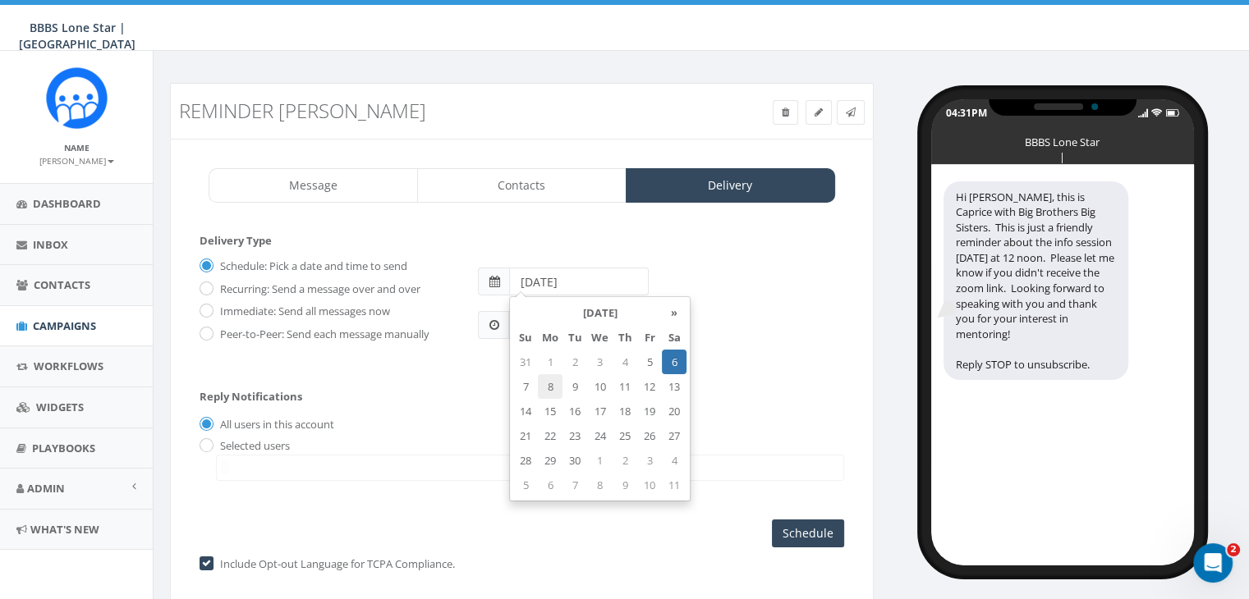
click at [551, 385] on td "8" at bounding box center [550, 386] width 25 height 25
type input "[DATE]"
click at [474, 394] on div "Reply Notifications All users in this account Selected users [PERSON_NAME][EMAI…" at bounding box center [522, 431] width 645 height 115
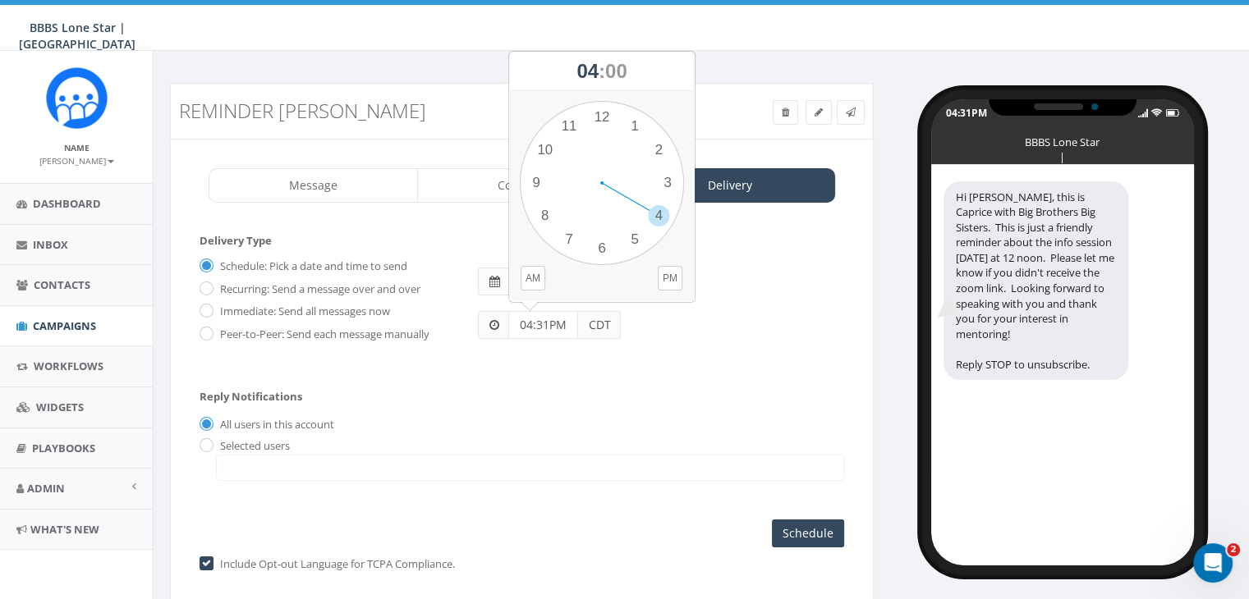
click at [556, 323] on input "04:31PM" at bounding box center [543, 325] width 70 height 28
type input "11:00AM"
click at [216, 441] on label "Selected users" at bounding box center [253, 447] width 74 height 16
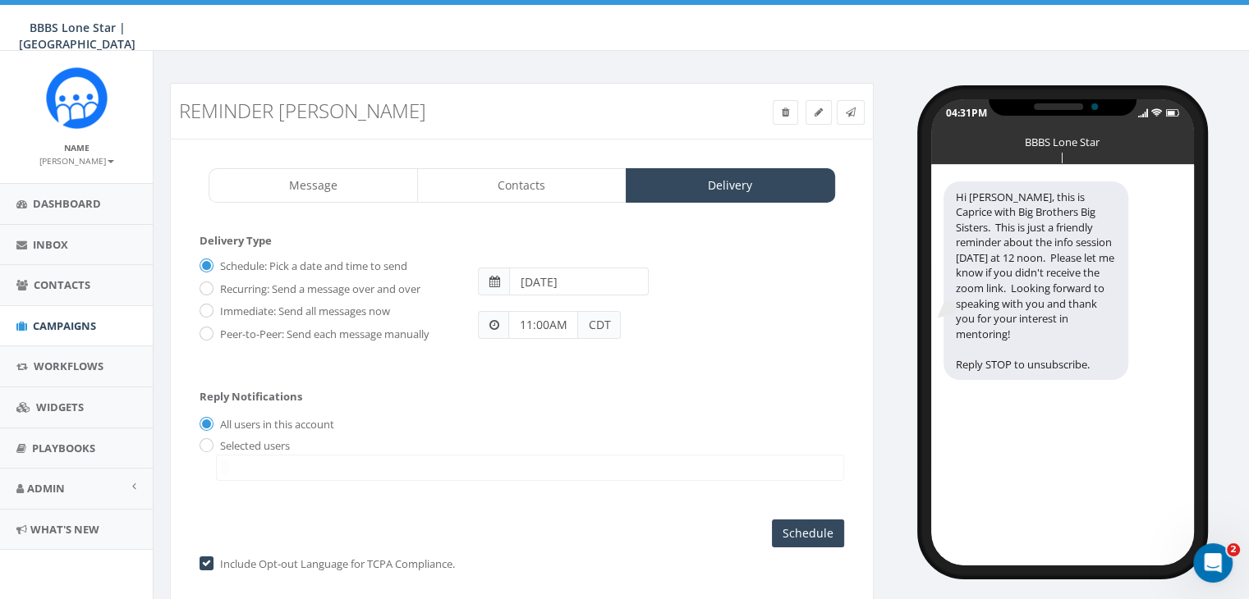
click at [230, 461] on span at bounding box center [530, 468] width 628 height 26
click at [204, 446] on input "radio" at bounding box center [205, 446] width 11 height 11
radio input "true"
click at [253, 471] on span at bounding box center [530, 468] width 628 height 26
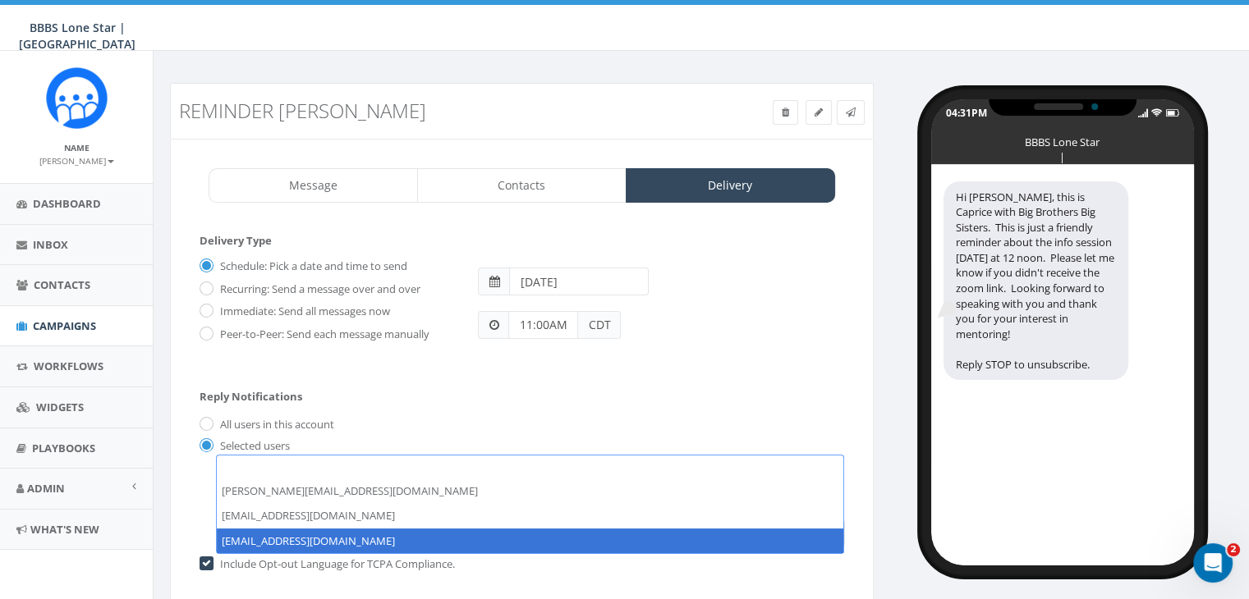
select select "1730"
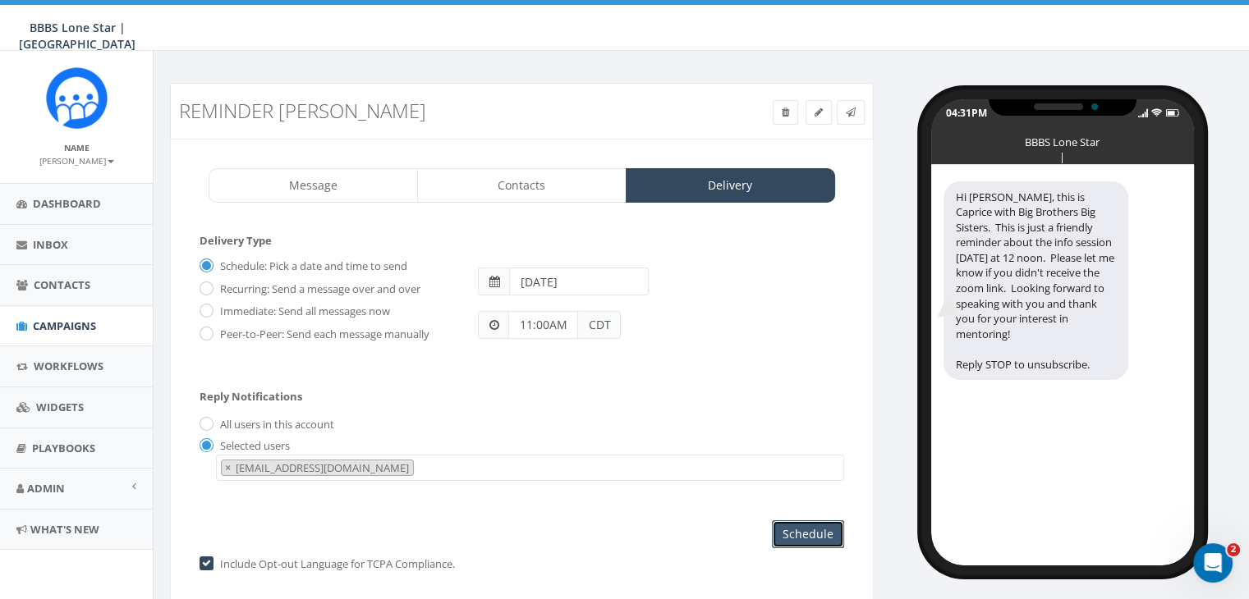
click at [822, 521] on input "Schedule" at bounding box center [808, 535] width 72 height 28
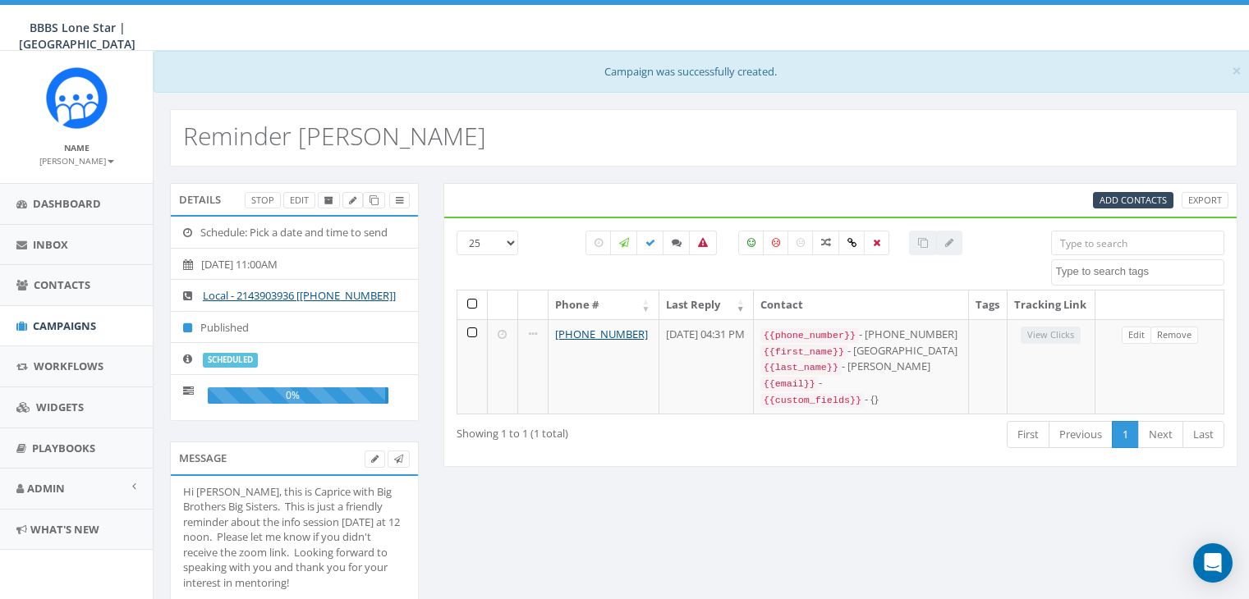
select select
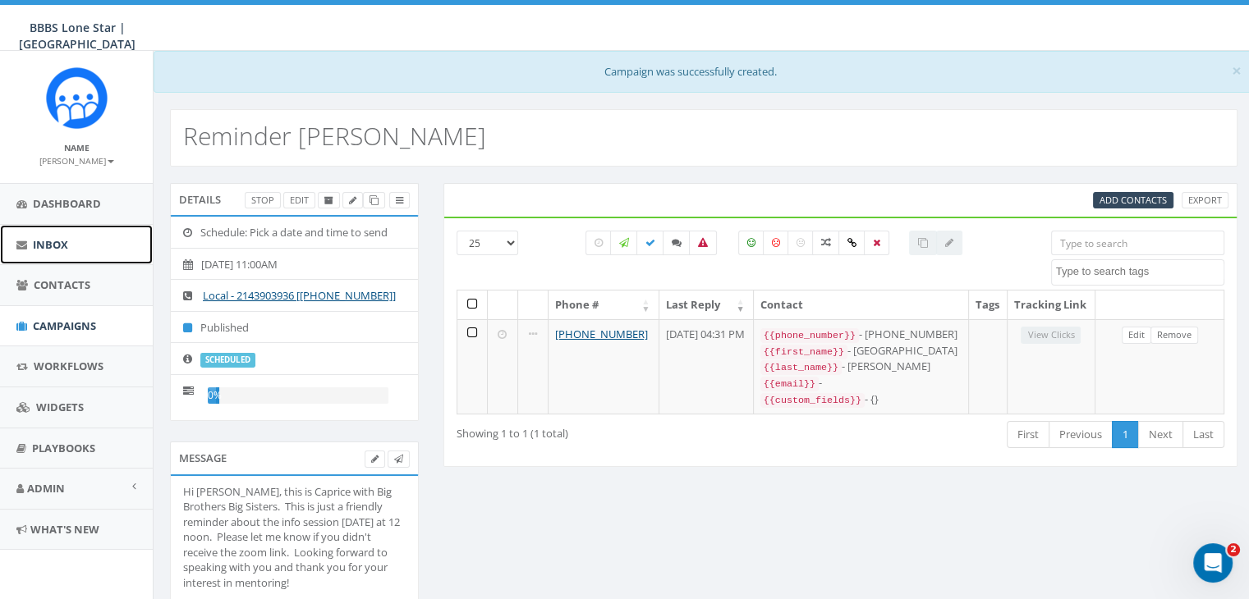
click at [54, 241] on span "Inbox" at bounding box center [50, 244] width 35 height 15
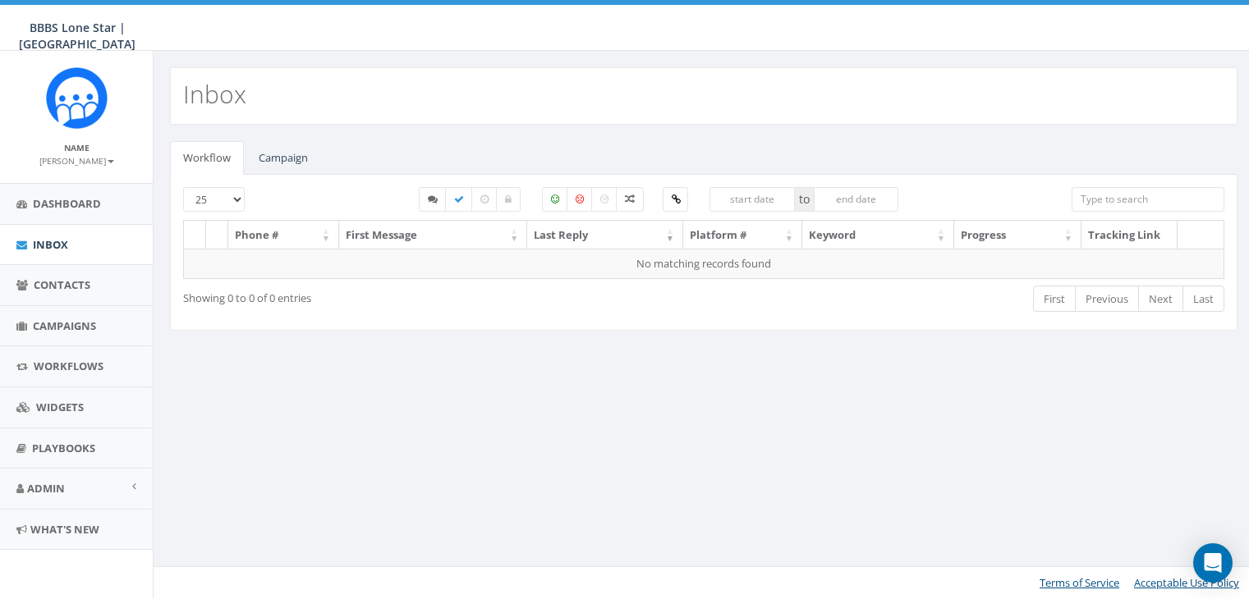
select select
click at [285, 161] on link "Campaign" at bounding box center [284, 158] width 76 height 34
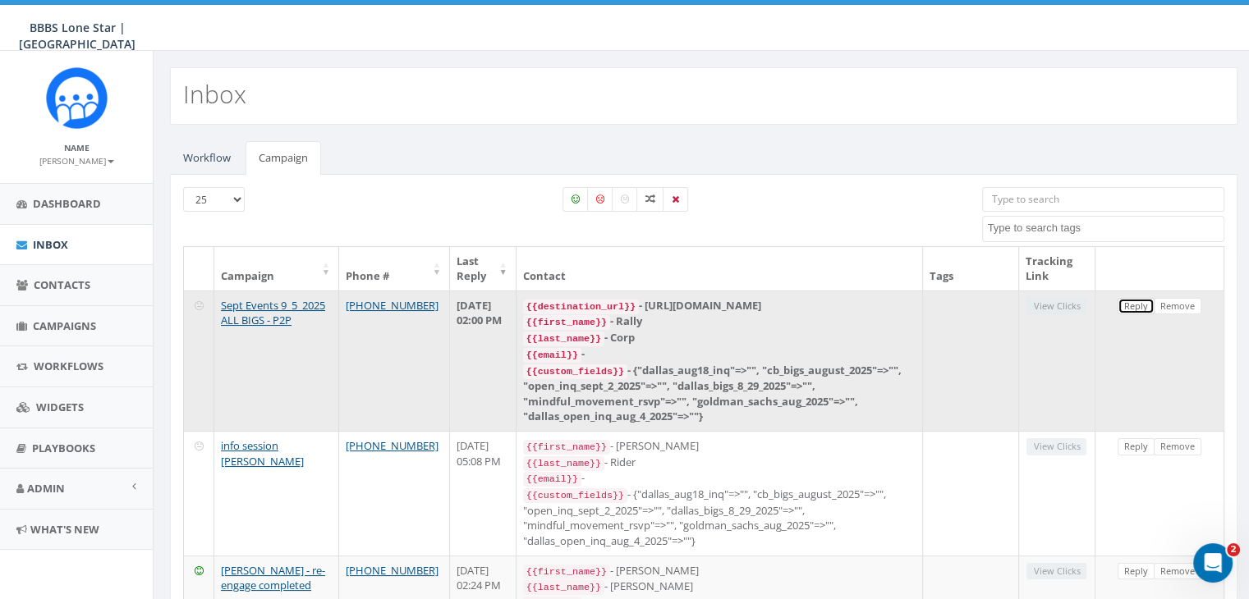
click at [1137, 301] on link "Reply" at bounding box center [1136, 306] width 37 height 17
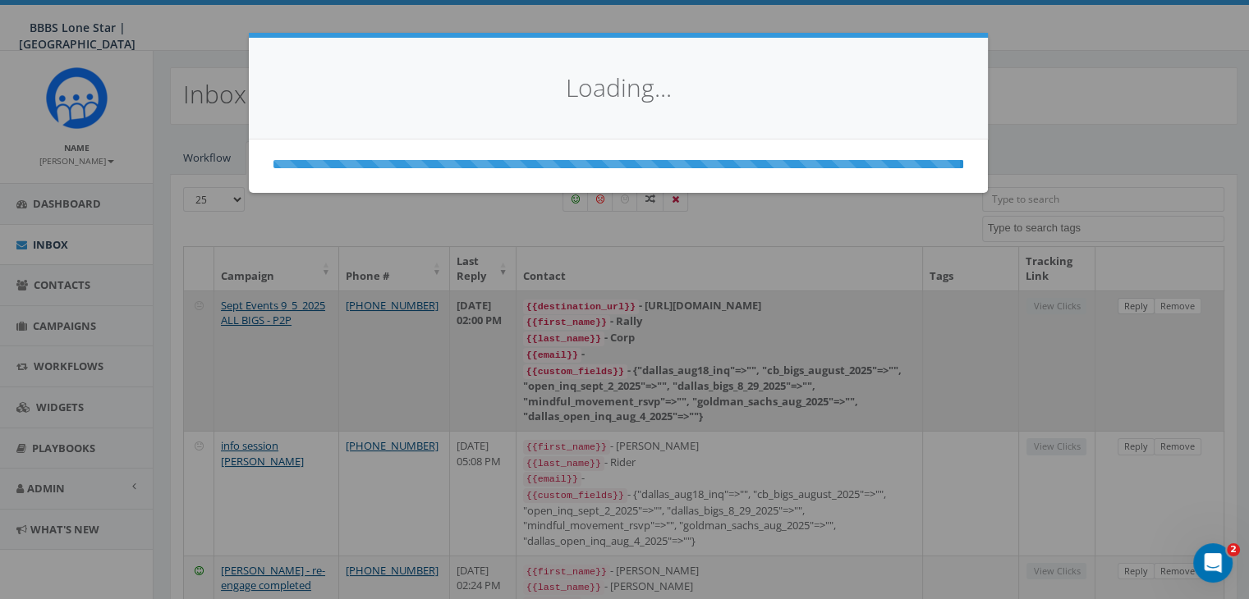
select select
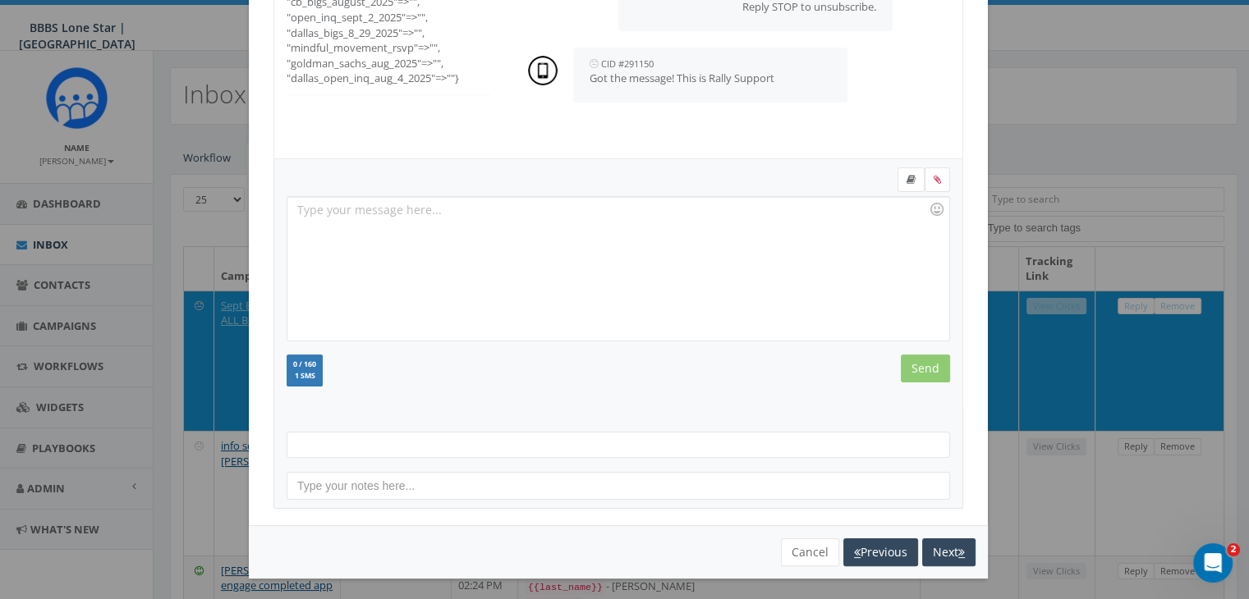
scroll to position [220, 0]
click at [790, 542] on button "Cancel" at bounding box center [810, 552] width 58 height 28
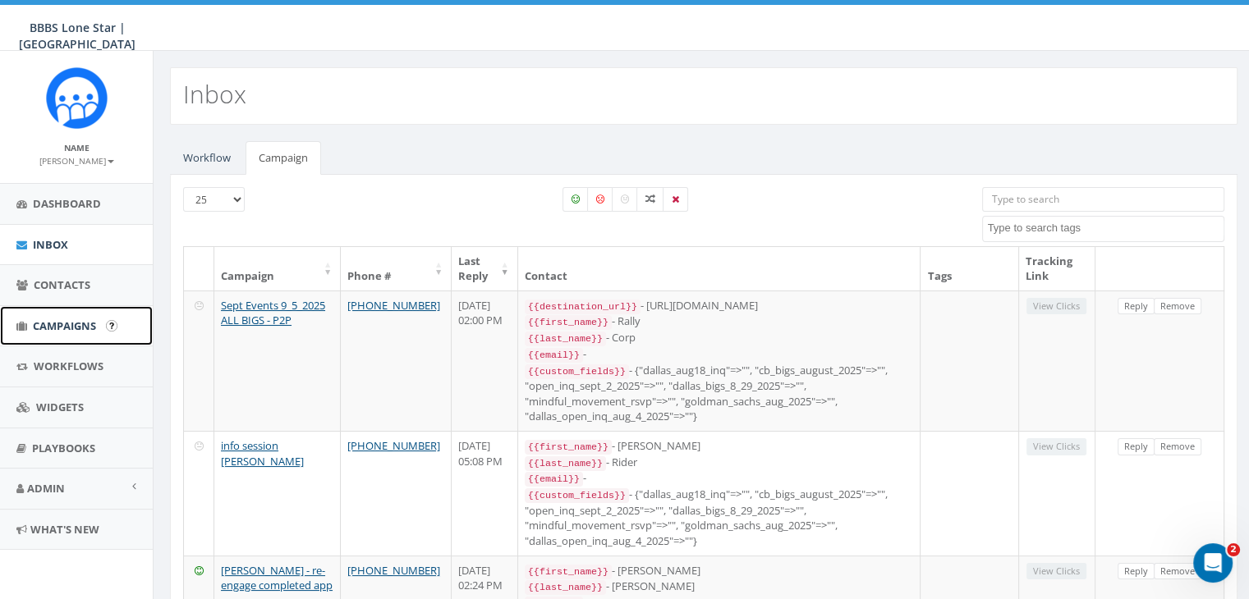
click at [46, 323] on span "Campaigns" at bounding box center [64, 326] width 63 height 15
